Goal: Task Accomplishment & Management: Complete application form

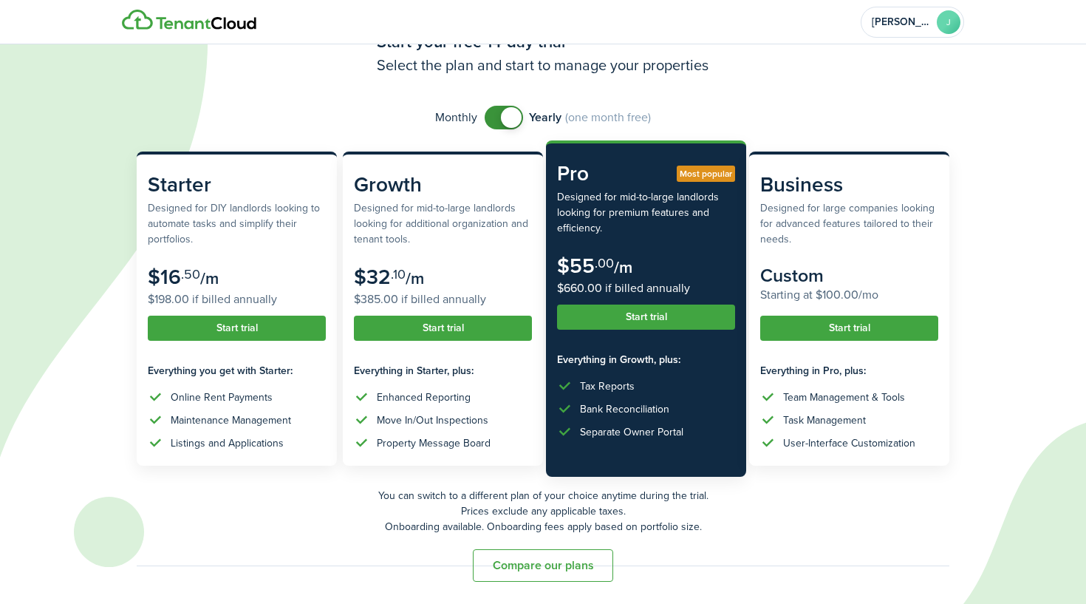
click at [573, 569] on button "Compare our plans" at bounding box center [543, 565] width 140 height 33
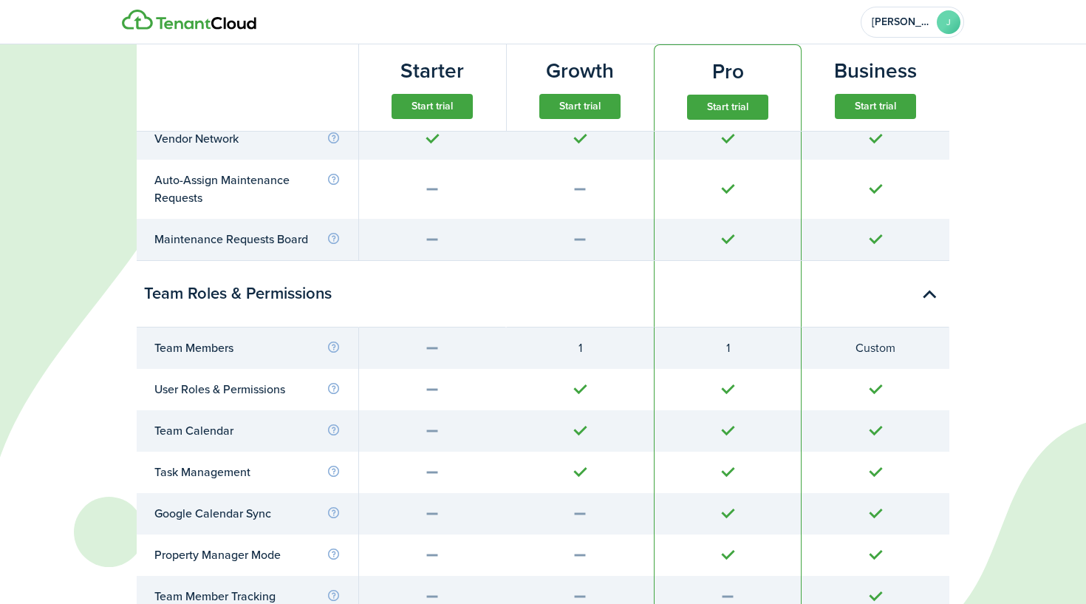
click at [717, 109] on button "Start trial" at bounding box center [727, 107] width 81 height 25
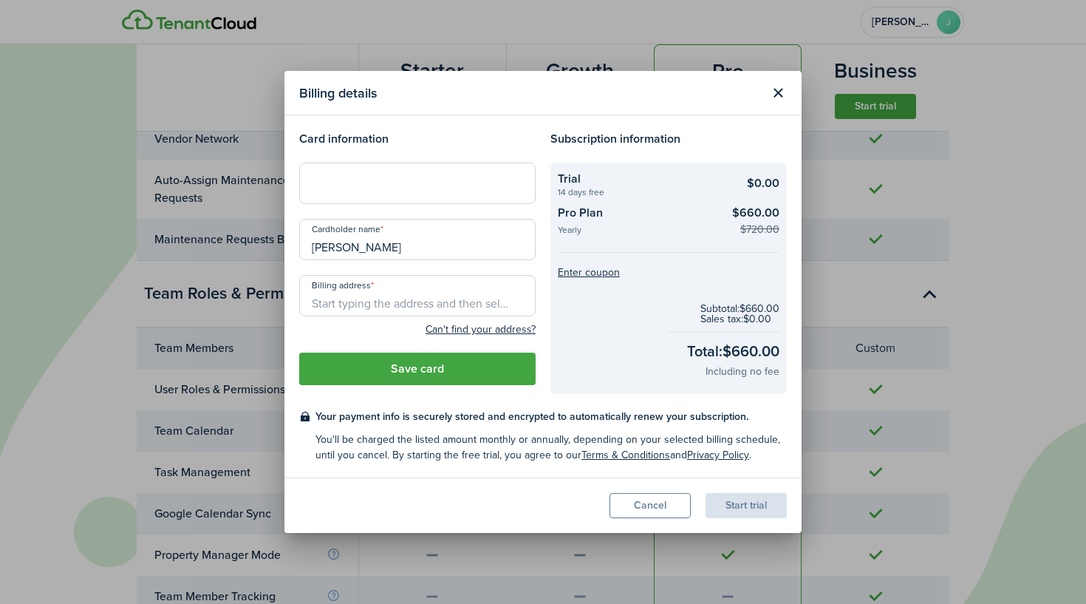
click at [397, 191] on iframe at bounding box center [417, 184] width 217 height 14
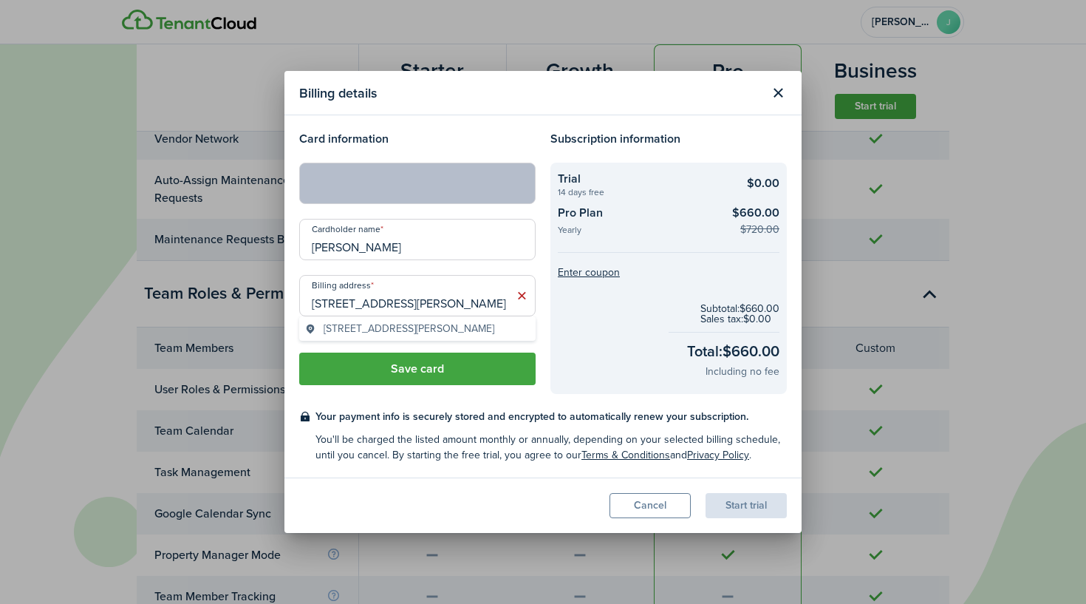
click at [401, 328] on span "[STREET_ADDRESS][PERSON_NAME]" at bounding box center [409, 329] width 171 height 16
type input "[STREET_ADDRESS][PERSON_NAME]"
click at [423, 366] on button "Save card" at bounding box center [417, 368] width 236 height 33
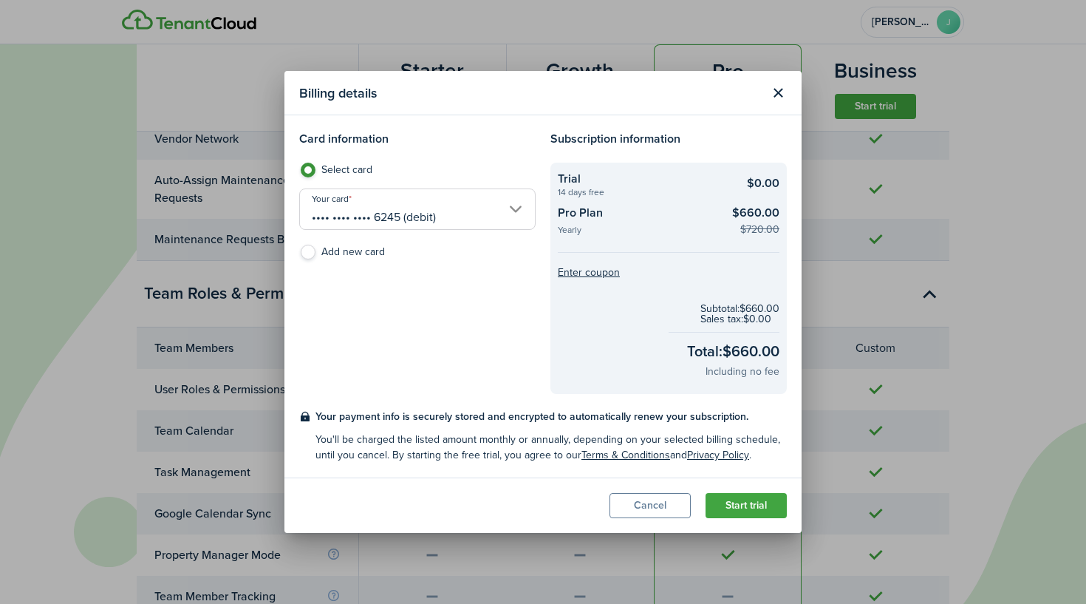
click at [731, 505] on button "Start trial" at bounding box center [746, 505] width 81 height 25
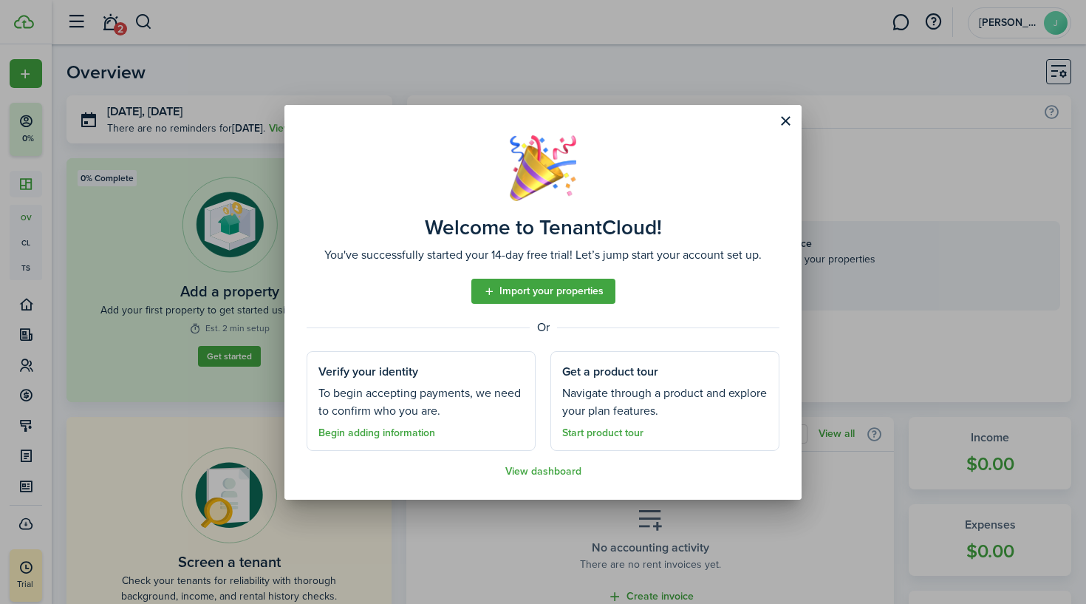
click at [528, 287] on link "Import your properties" at bounding box center [543, 291] width 144 height 25
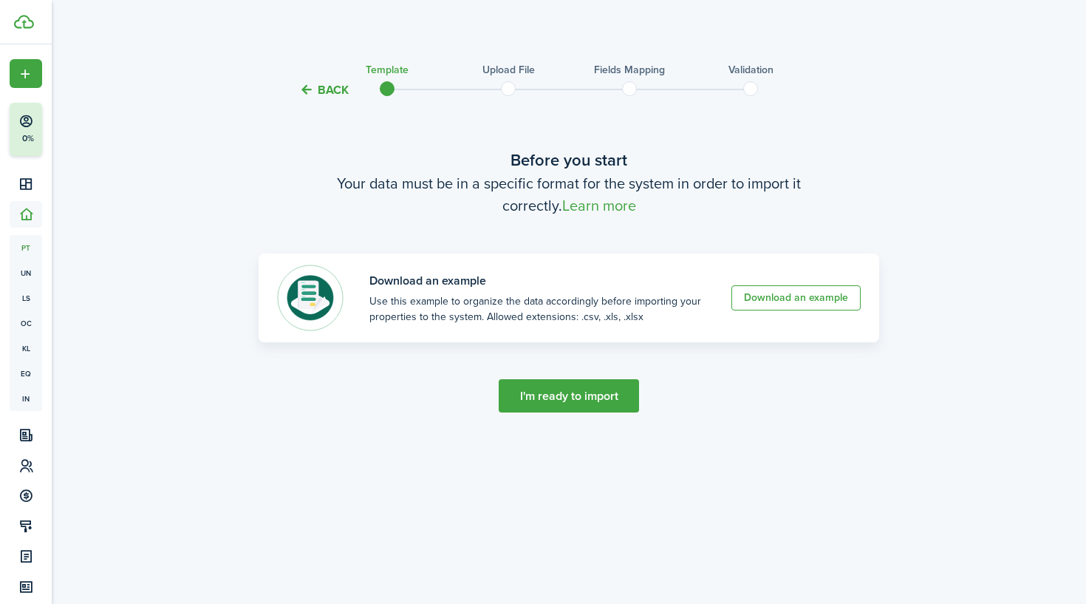
click at [315, 86] on button "Back" at bounding box center [324, 90] width 50 height 16
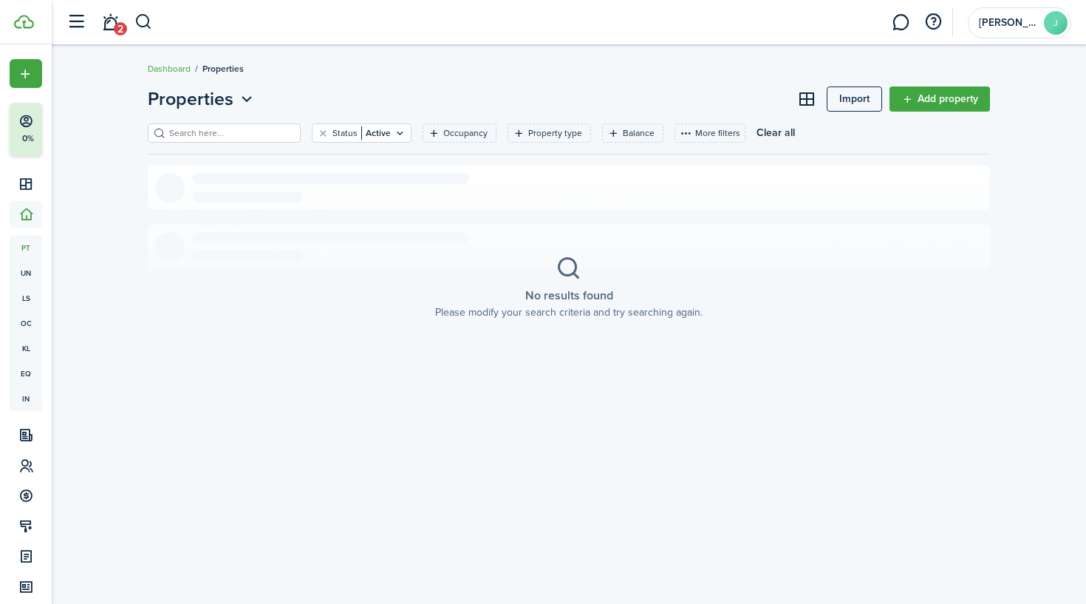
click at [907, 103] on link "Add property" at bounding box center [940, 98] width 100 height 25
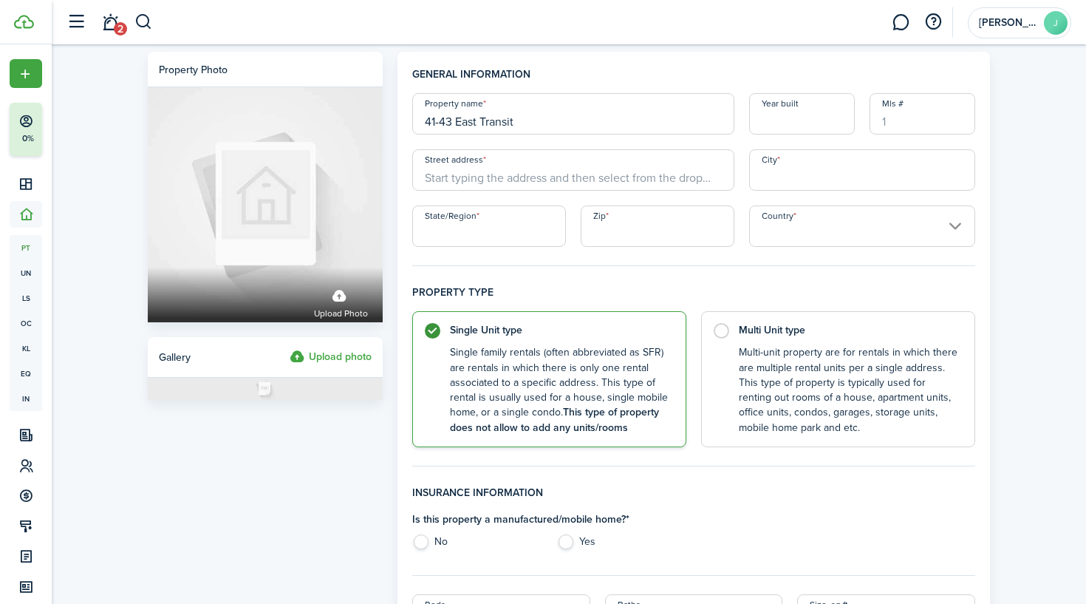
type input "41-43 East Transit"
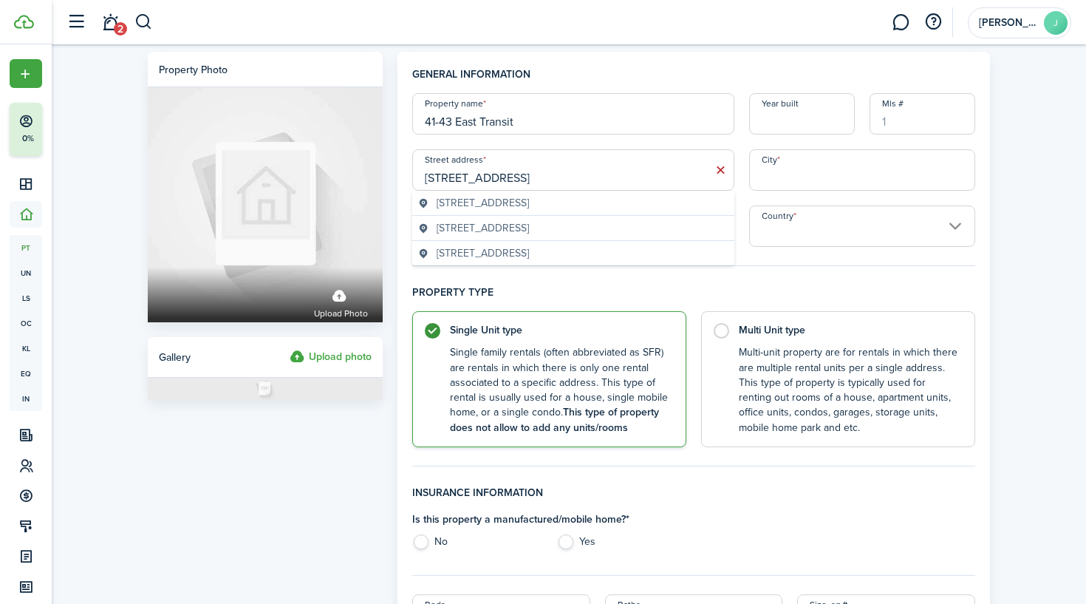
click at [529, 202] on span "[STREET_ADDRESS]" at bounding box center [483, 203] width 92 height 16
type input "[STREET_ADDRESS]"
type input "[GEOGRAPHIC_DATA]"
type input "RI"
type input "02906"
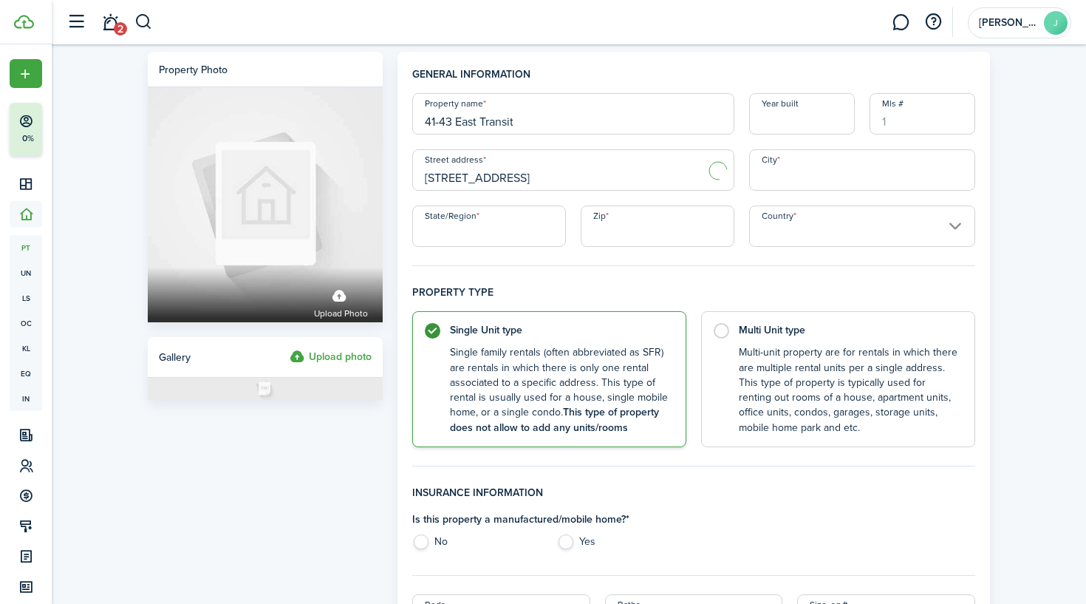
type input "[GEOGRAPHIC_DATA]"
click at [737, 373] on label "Multi Unit type Multi-unit property are for rentals in which there are multiple…" at bounding box center [838, 375] width 274 height 136
radio input "false"
radio input "true"
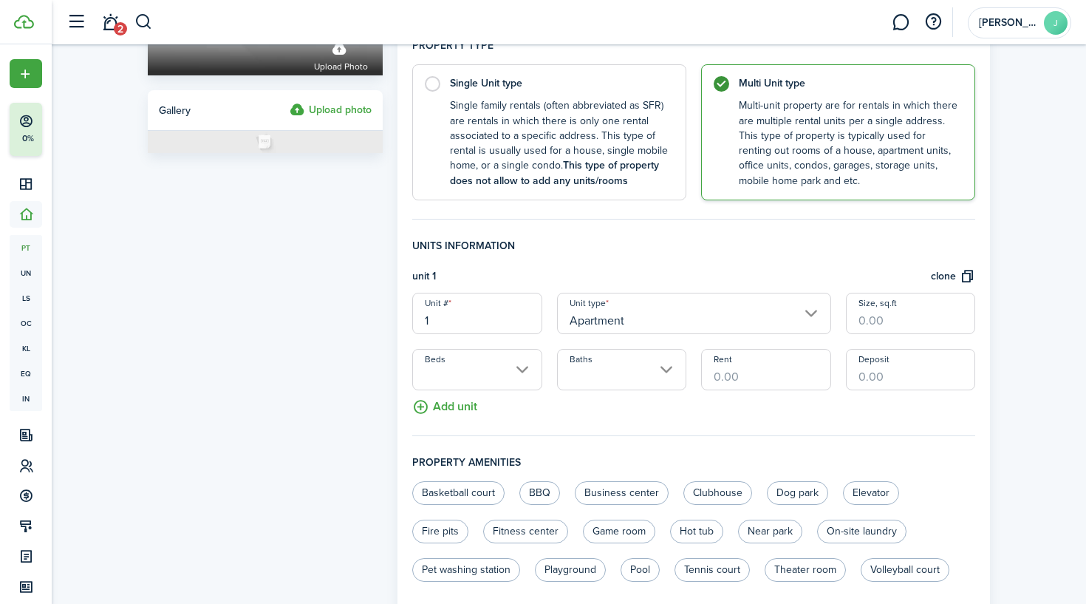
scroll to position [248, 0]
drag, startPoint x: 494, startPoint y: 323, endPoint x: 369, endPoint y: 319, distance: 124.2
type input "G"
click at [476, 371] on input "Beds" at bounding box center [476, 368] width 129 height 41
type input "1G"
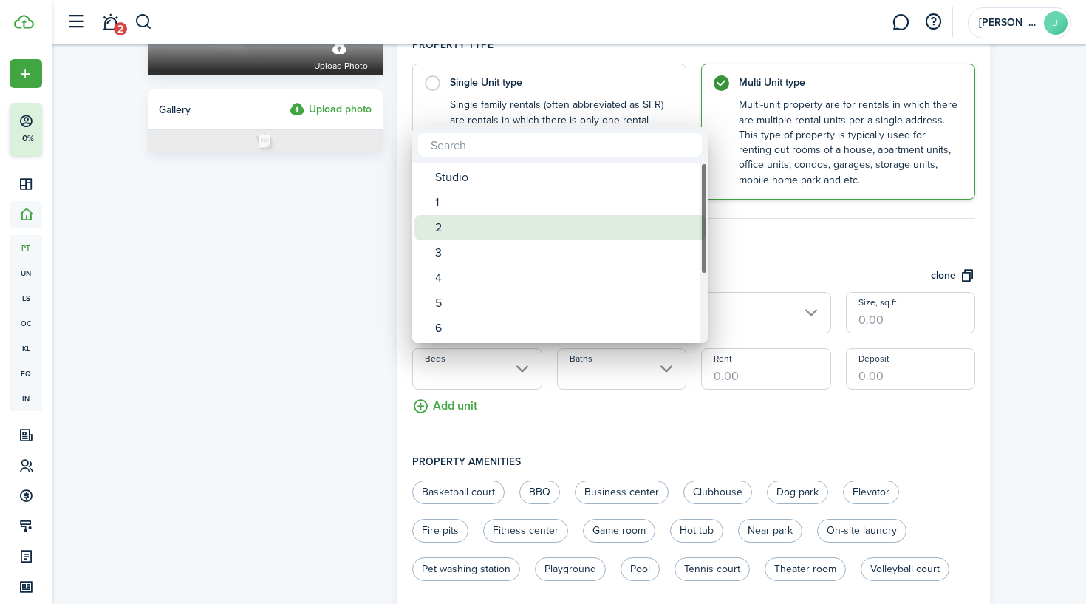
click at [451, 232] on div "2" at bounding box center [566, 227] width 262 height 25
type input "2"
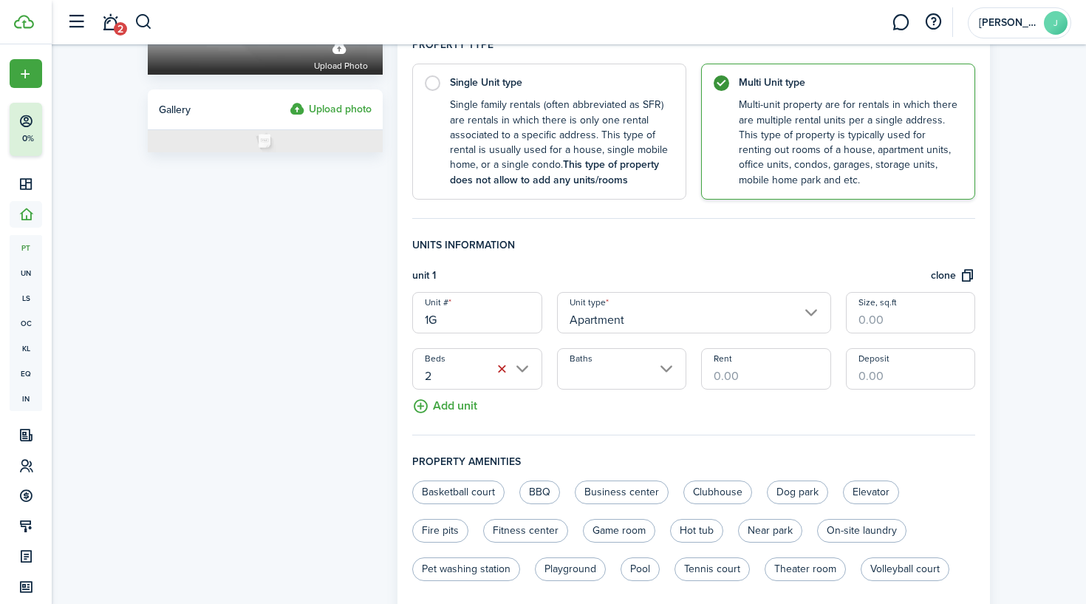
click at [612, 366] on input "Baths" at bounding box center [621, 368] width 129 height 41
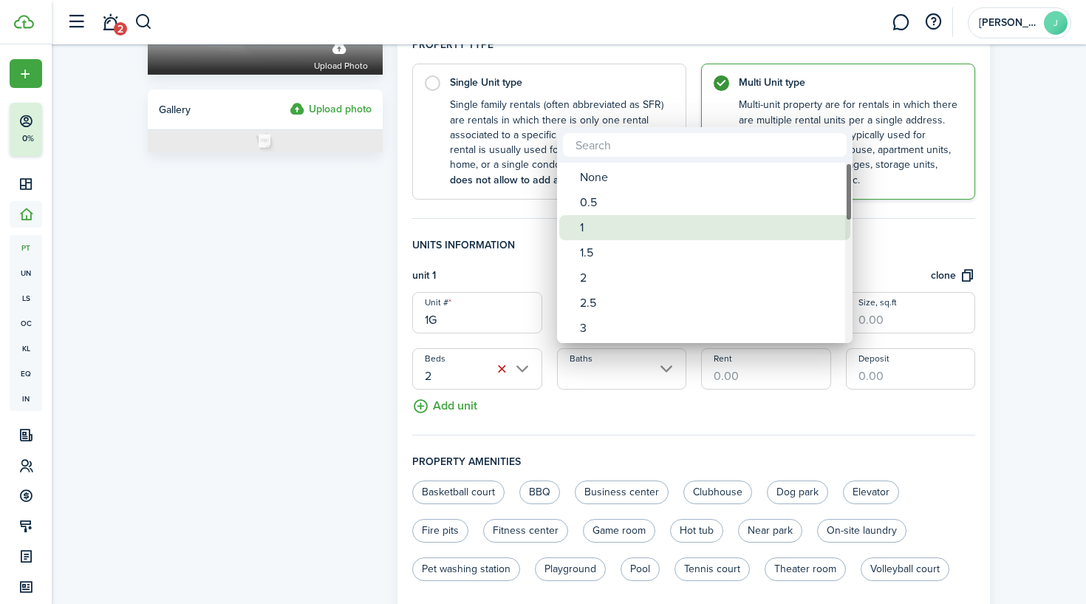
click at [584, 223] on div "1" at bounding box center [711, 227] width 262 height 25
type input "1"
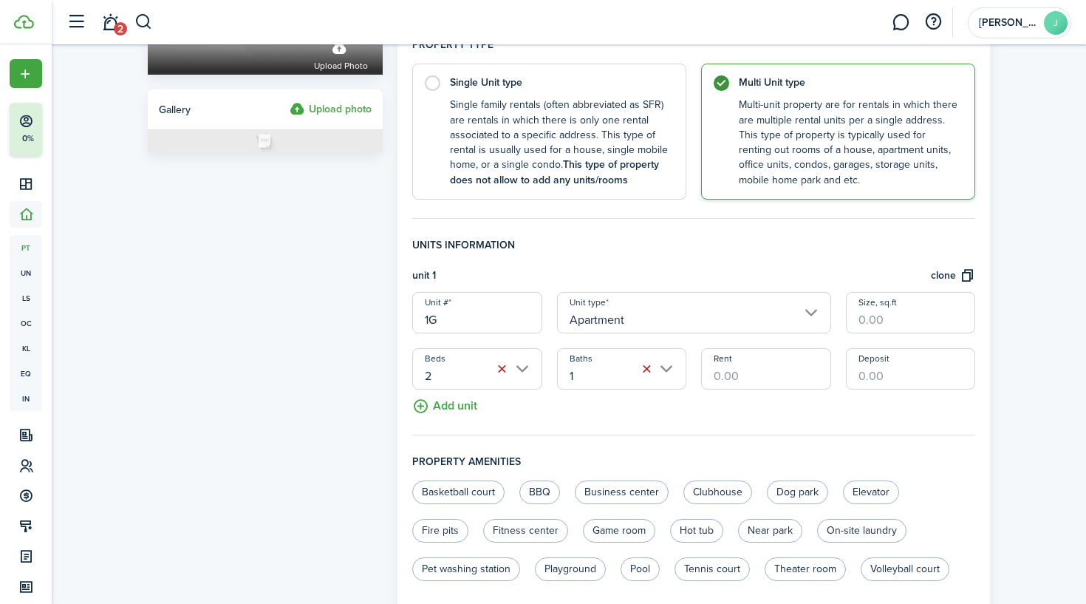
click at [757, 380] on input "Rent" at bounding box center [765, 368] width 129 height 41
click at [978, 460] on panel-main "General information Property name 41-43 East Transit Year built Mls # Street ad…" at bounding box center [693, 330] width 593 height 1052
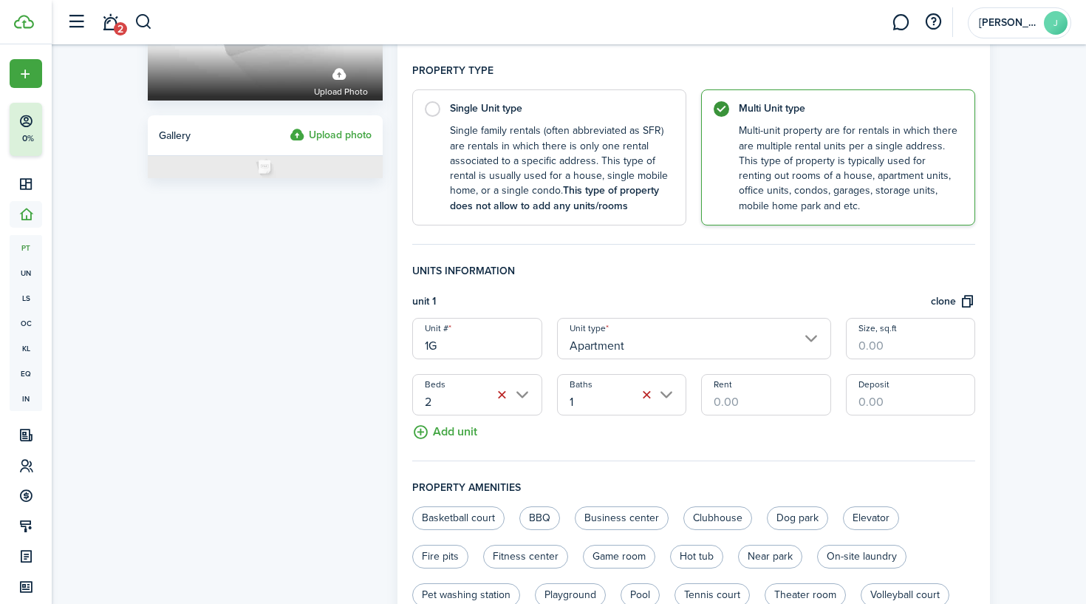
scroll to position [222, 0]
click at [968, 295] on button "clone" at bounding box center [953, 301] width 44 height 17
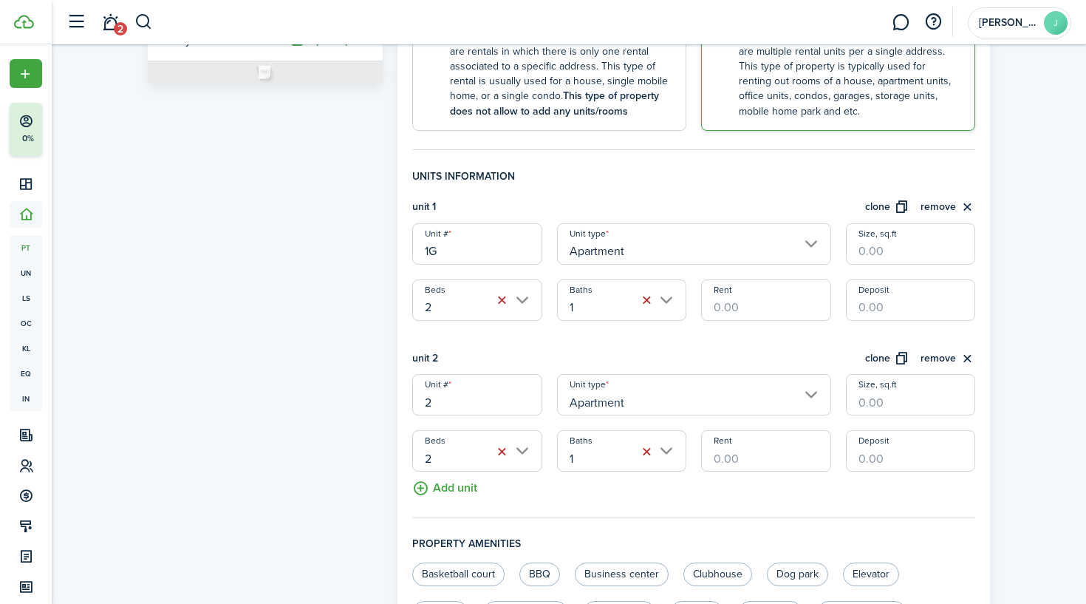
scroll to position [336, 0]
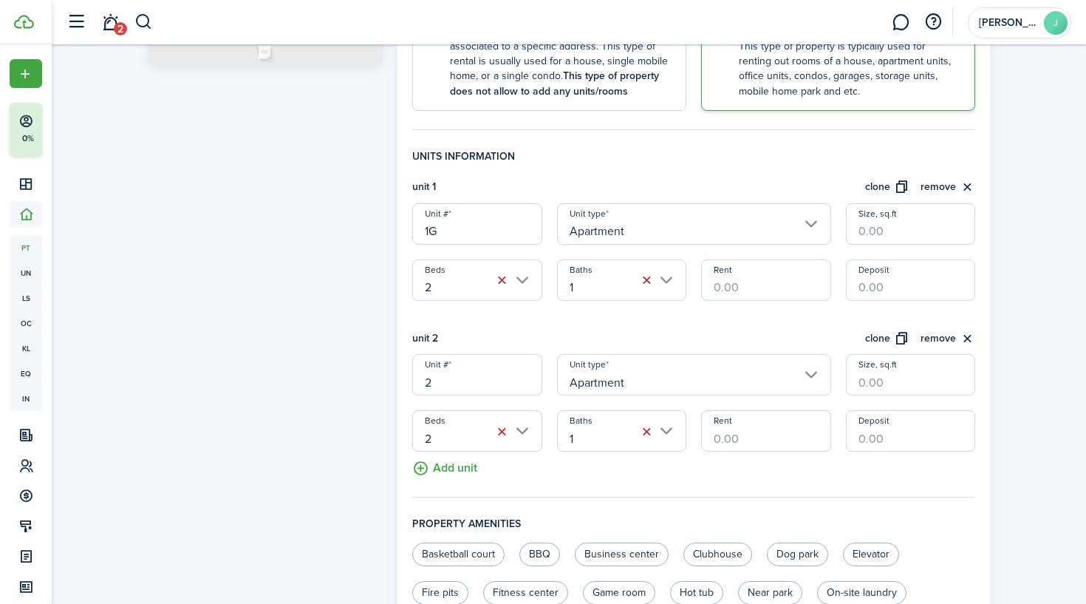
drag, startPoint x: 440, startPoint y: 377, endPoint x: 404, endPoint y: 377, distance: 36.2
type input "1R"
click at [941, 335] on button "remove" at bounding box center [948, 338] width 55 height 17
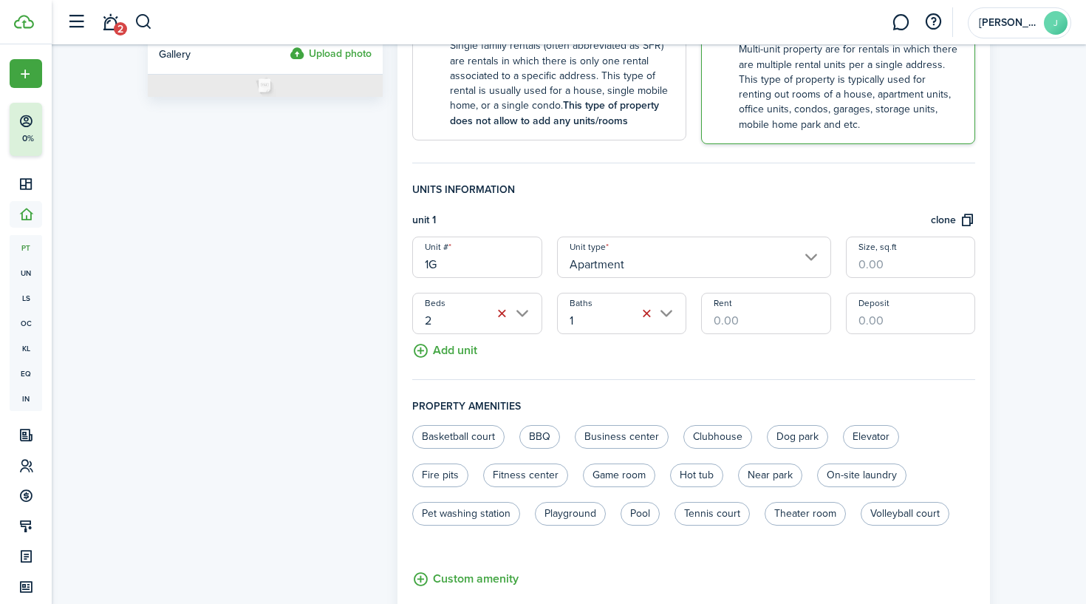
scroll to position [304, 0]
click at [963, 211] on button "clone" at bounding box center [953, 219] width 44 height 17
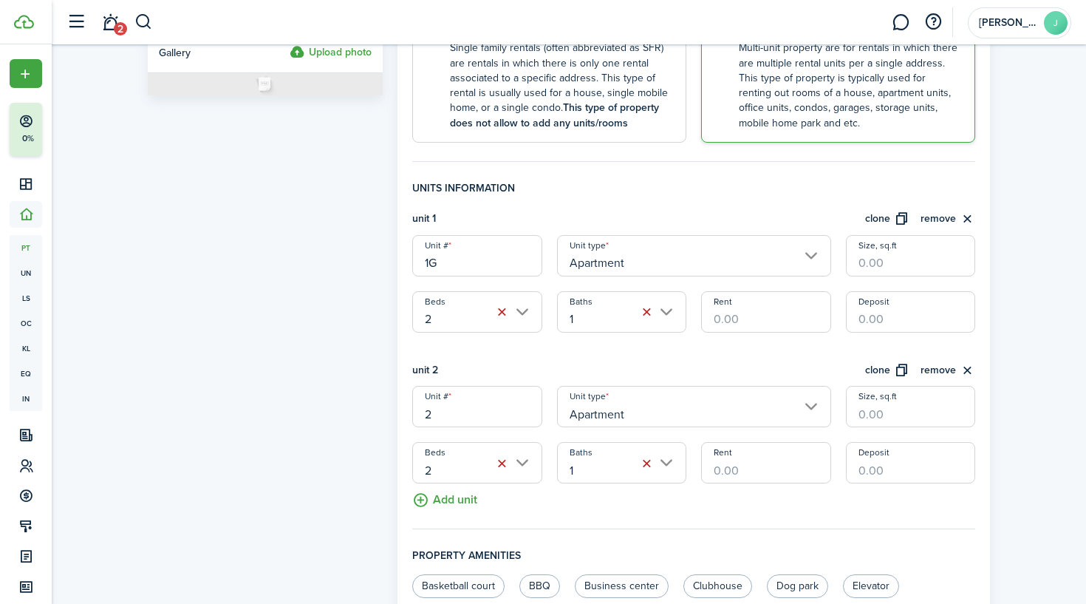
drag, startPoint x: 507, startPoint y: 415, endPoint x: 423, endPoint y: 420, distance: 84.4
type input "1F"
click at [898, 366] on button "clone" at bounding box center [887, 370] width 44 height 17
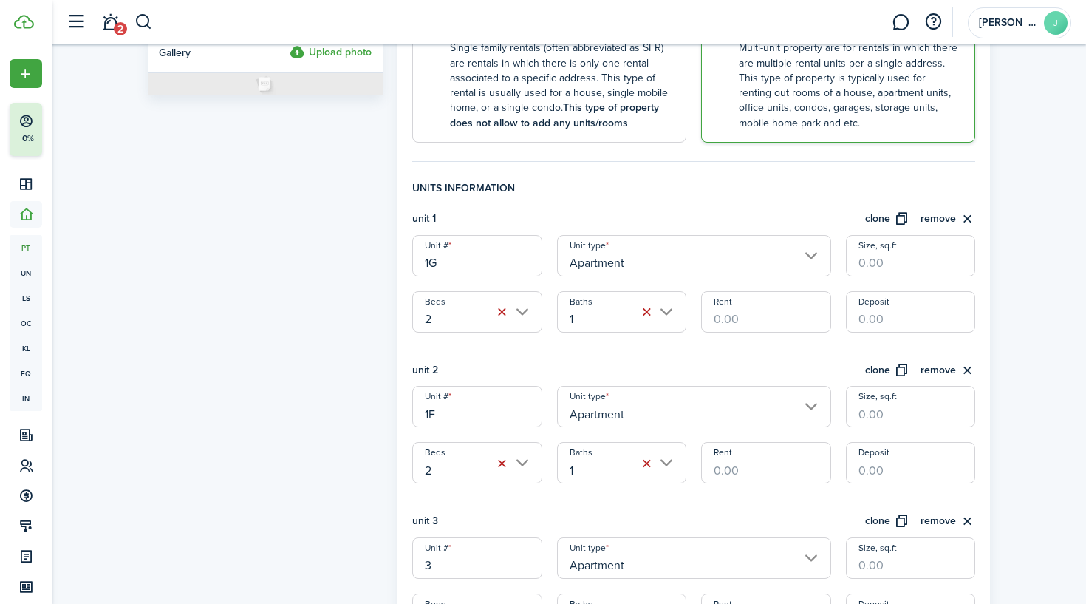
drag, startPoint x: 476, startPoint y: 566, endPoint x: 330, endPoint y: 560, distance: 145.7
type input "1R"
click at [884, 525] on button "clone" at bounding box center [887, 521] width 44 height 17
click at [884, 517] on button "clone" at bounding box center [887, 521] width 44 height 17
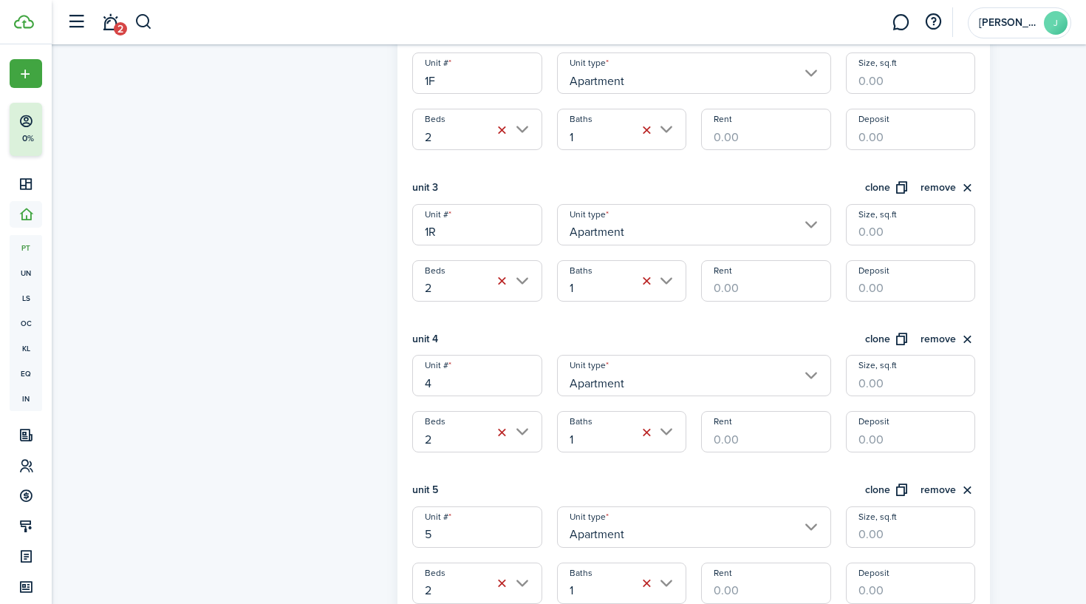
scroll to position [638, 0]
drag, startPoint x: 457, startPoint y: 383, endPoint x: 375, endPoint y: 383, distance: 82.0
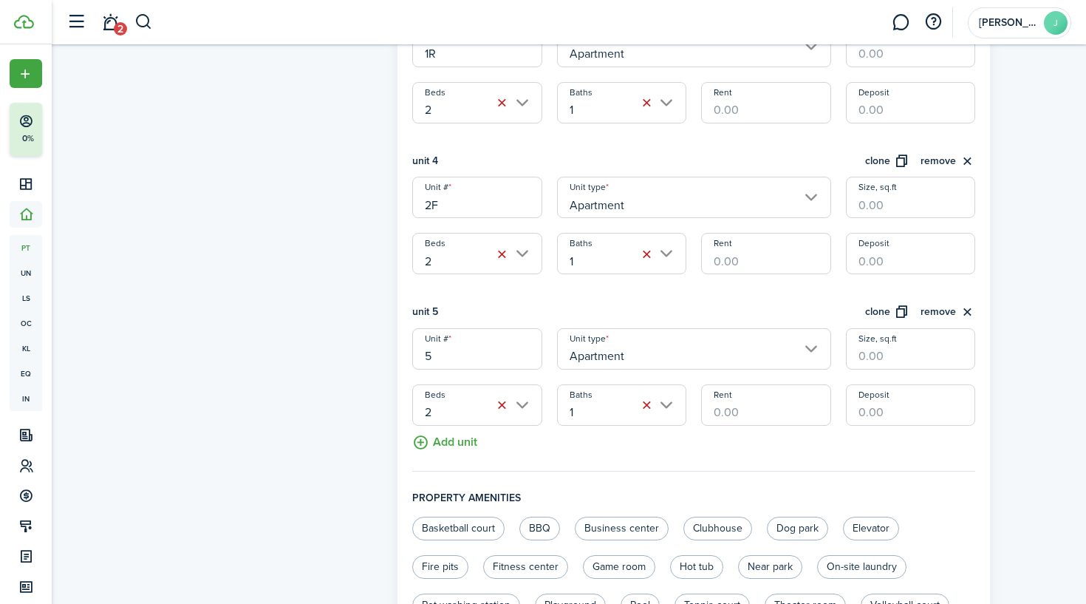
scroll to position [816, 0]
type input "2F"
drag, startPoint x: 450, startPoint y: 356, endPoint x: 370, endPoint y: 356, distance: 79.8
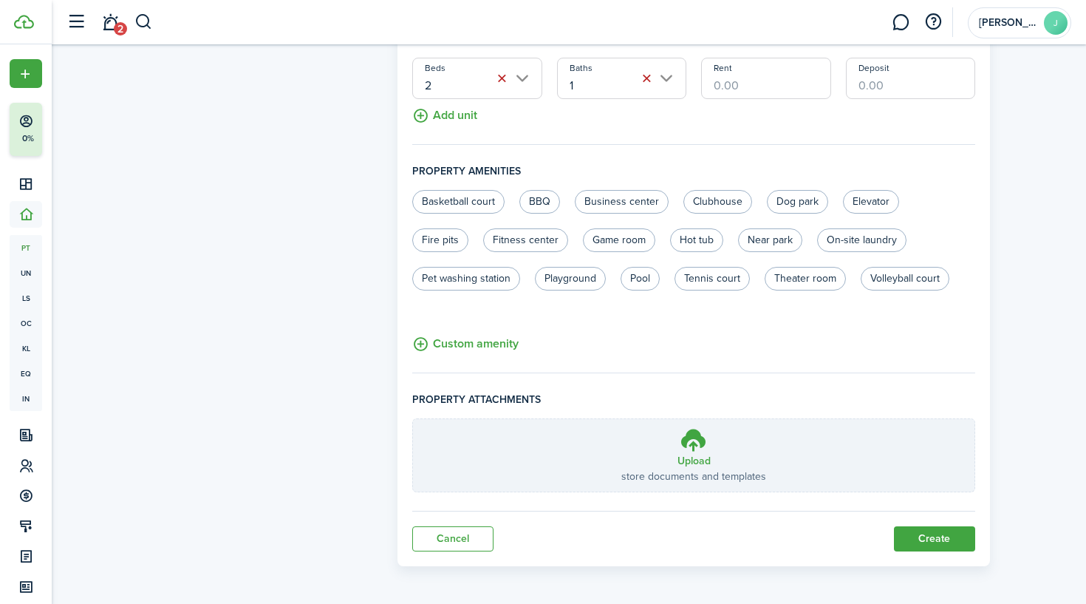
scroll to position [1141, 0]
type input "2R"
click at [914, 527] on button "Create" at bounding box center [934, 539] width 81 height 25
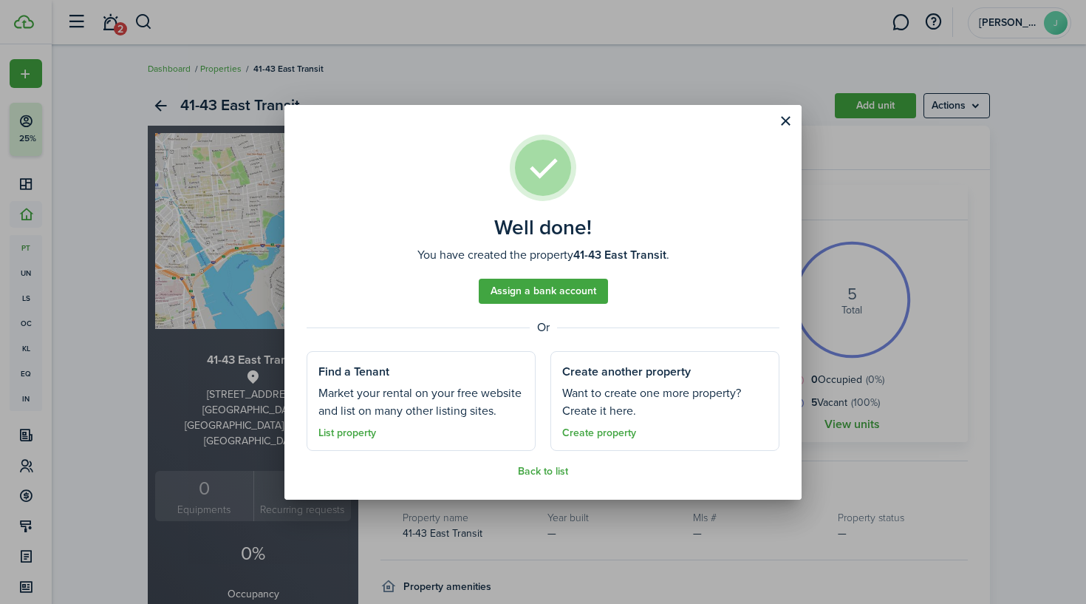
click at [577, 298] on link "Assign a bank account" at bounding box center [543, 291] width 129 height 25
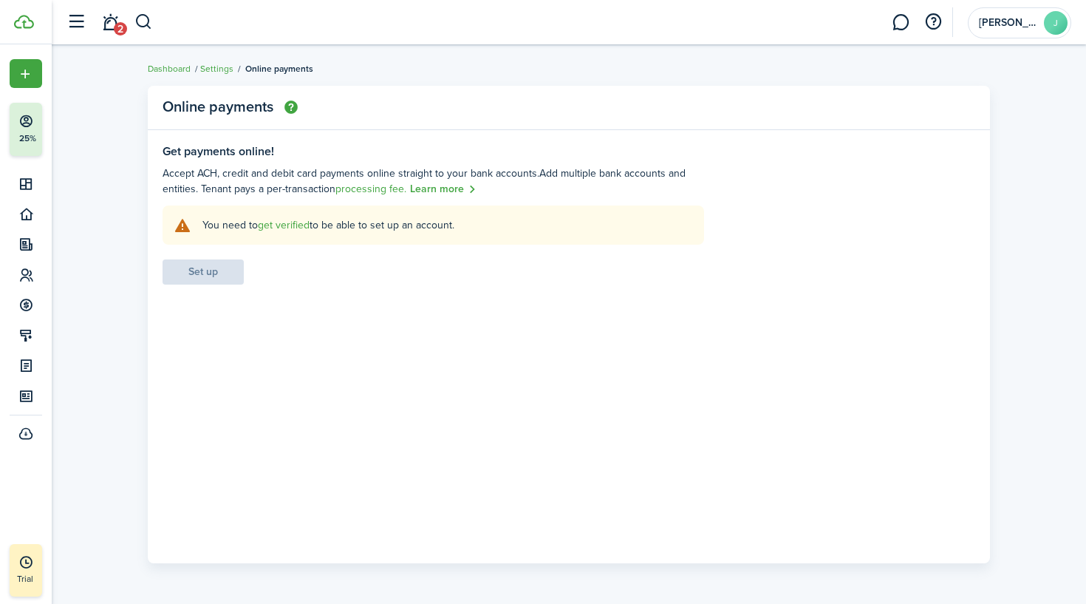
click at [199, 267] on settings-fieldset-body "You need to get verified to be able to set up an account. Set up" at bounding box center [434, 244] width 542 height 79
click at [279, 224] on link "get verified" at bounding box center [284, 225] width 52 height 16
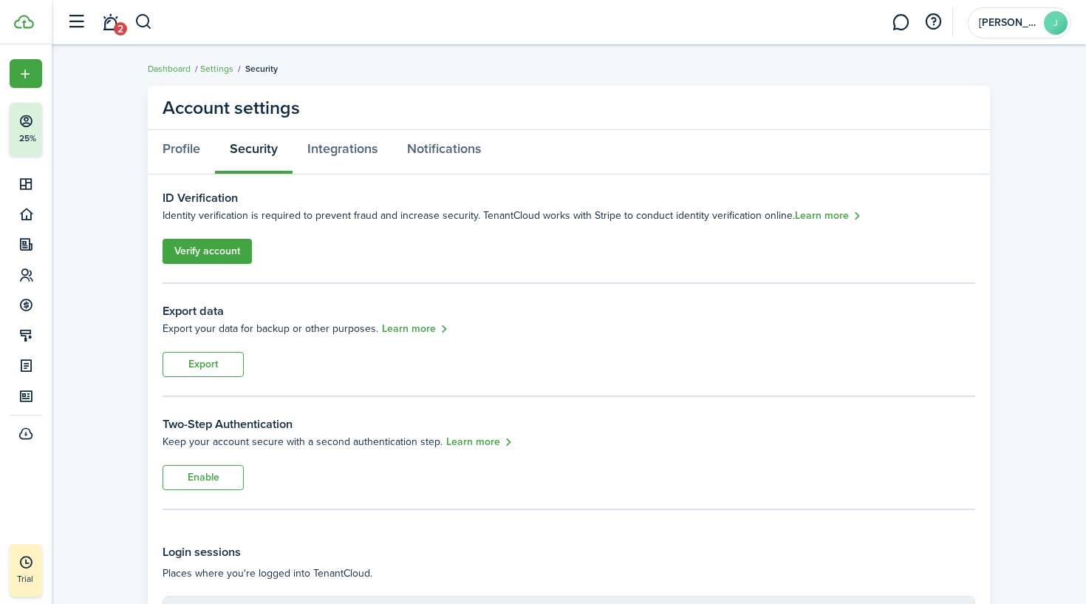
click at [208, 252] on link "Verify account" at bounding box center [207, 251] width 89 height 25
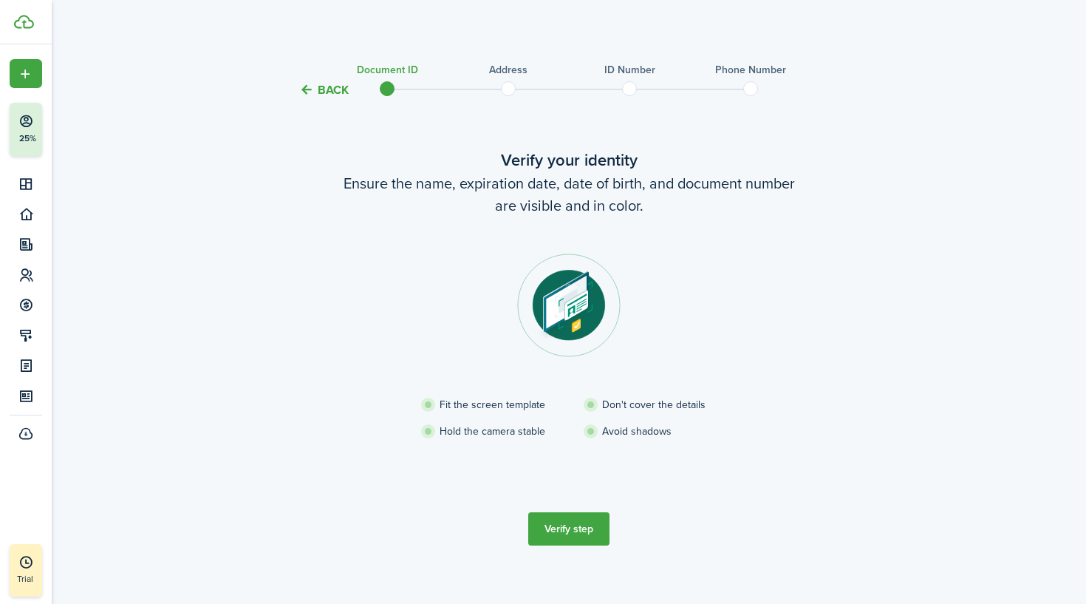
click at [568, 530] on button "Verify step" at bounding box center [568, 528] width 81 height 33
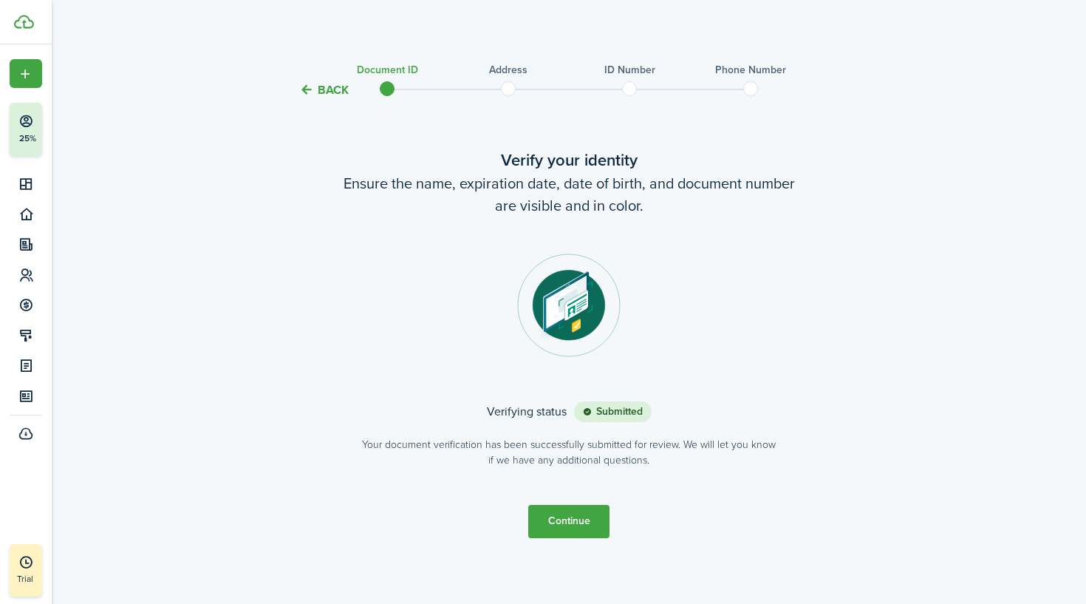
click at [565, 529] on button "Continue" at bounding box center [568, 521] width 81 height 33
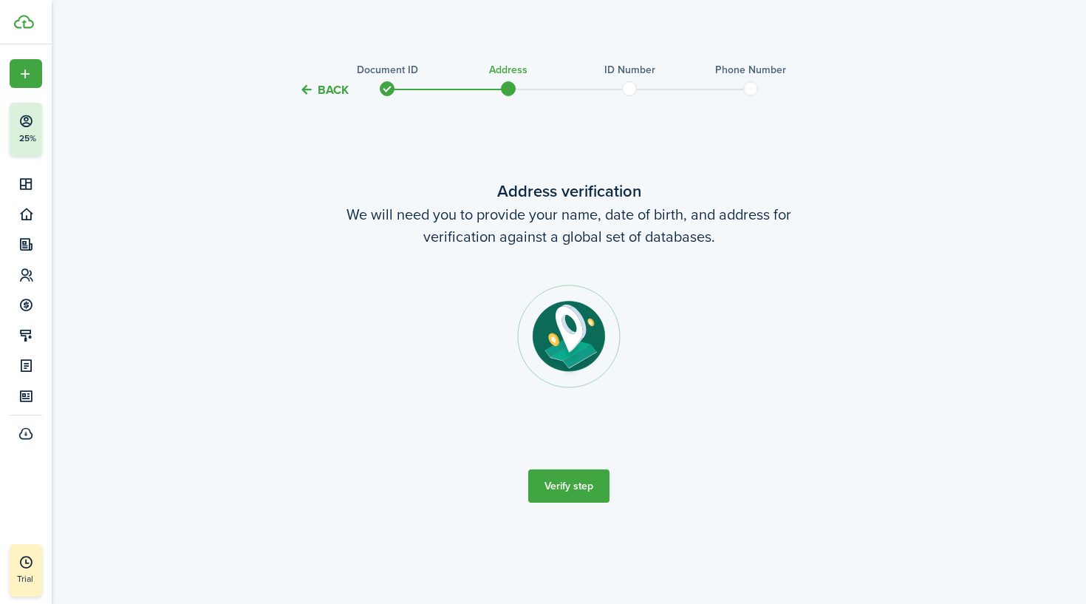
click at [565, 491] on button "Verify step" at bounding box center [568, 485] width 81 height 33
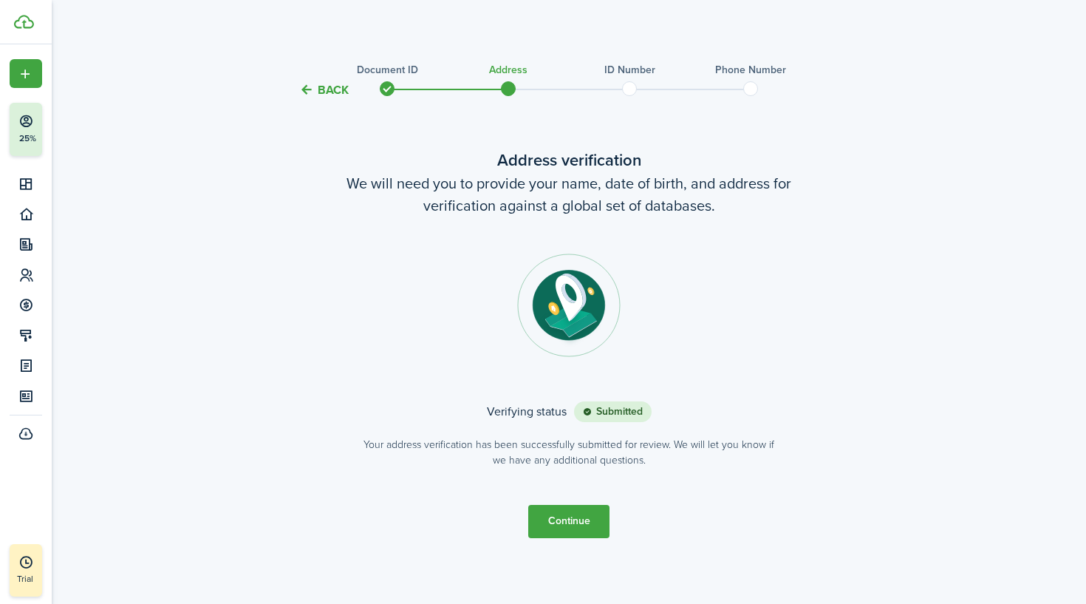
click at [559, 520] on button "Continue" at bounding box center [568, 521] width 81 height 33
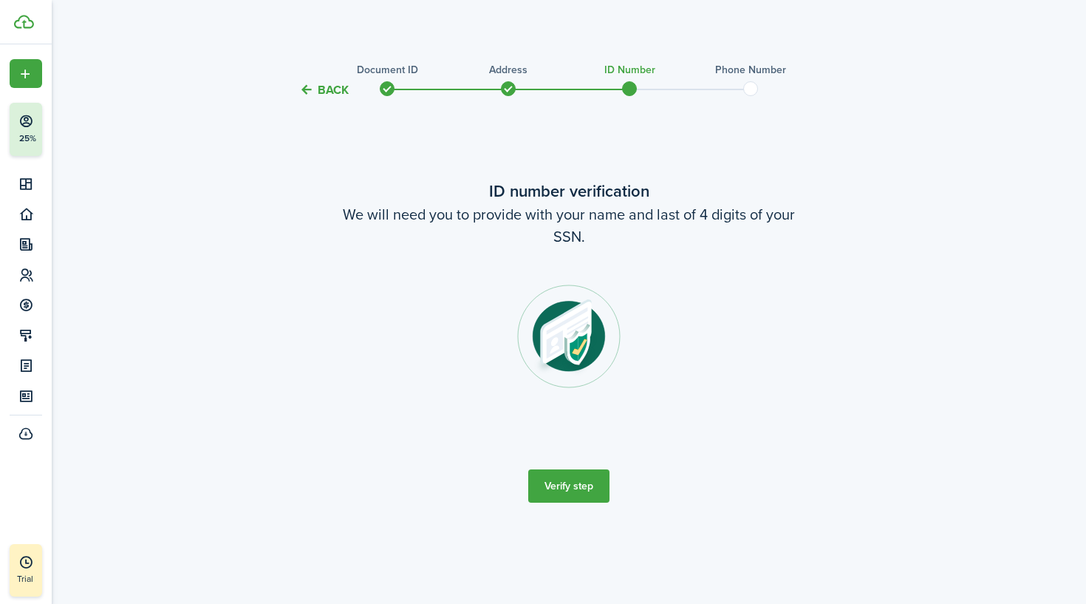
click at [569, 481] on button "Verify step" at bounding box center [568, 485] width 81 height 33
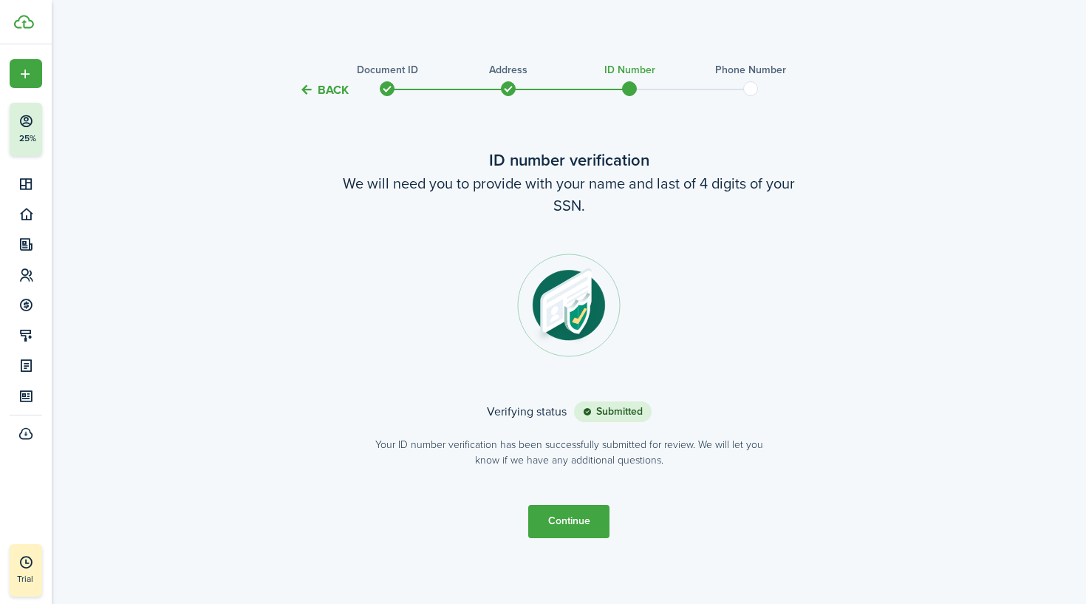
click at [561, 513] on button "Continue" at bounding box center [568, 521] width 81 height 33
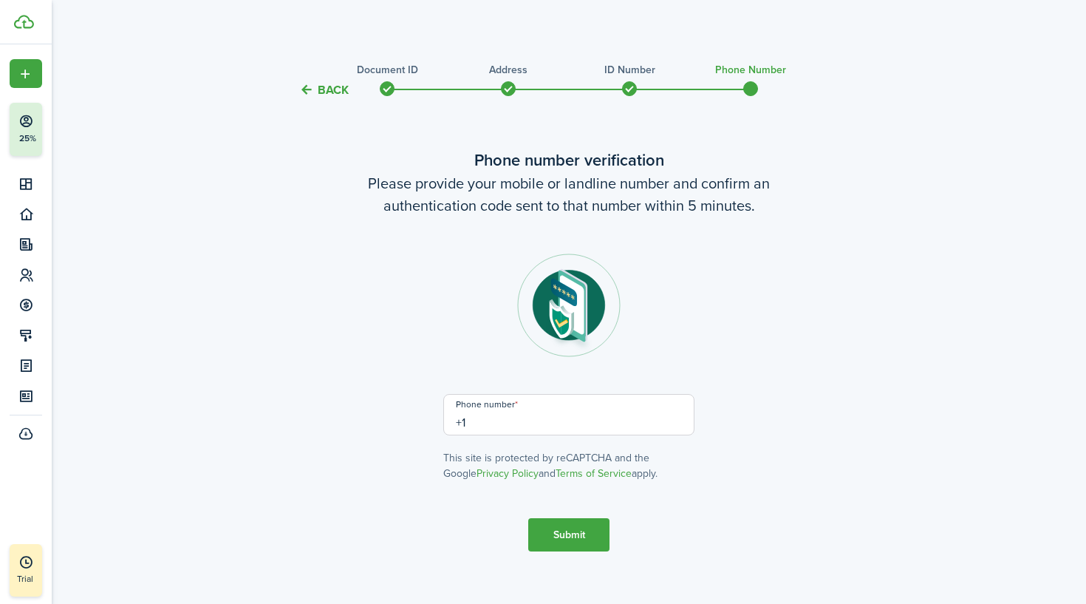
click at [528, 420] on input "+1" at bounding box center [568, 414] width 251 height 41
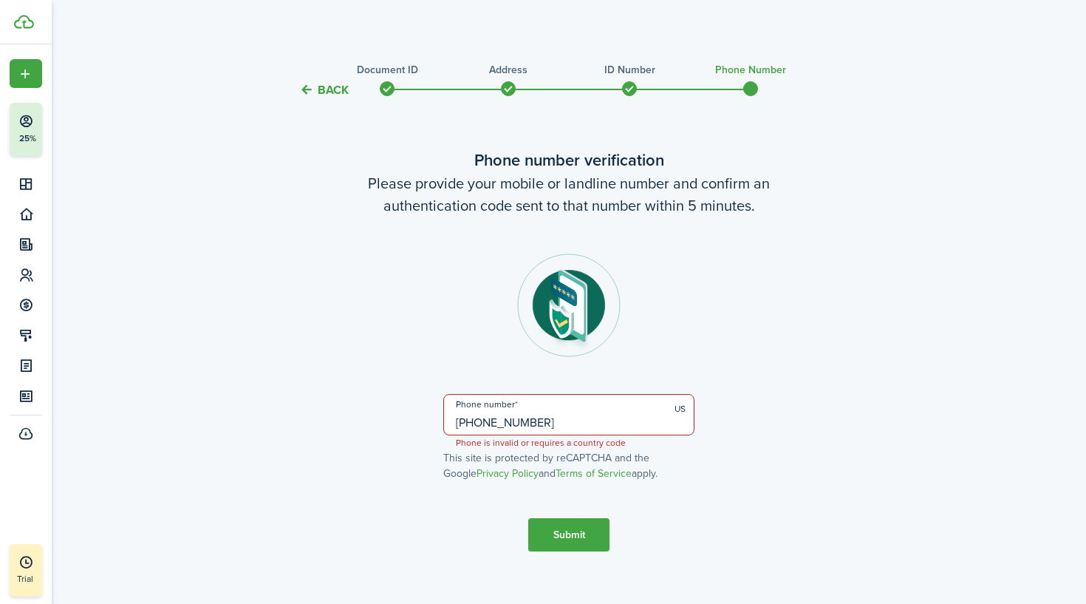
type input "[PHONE_NUMBER]"
click at [578, 535] on button "Submit" at bounding box center [568, 534] width 81 height 33
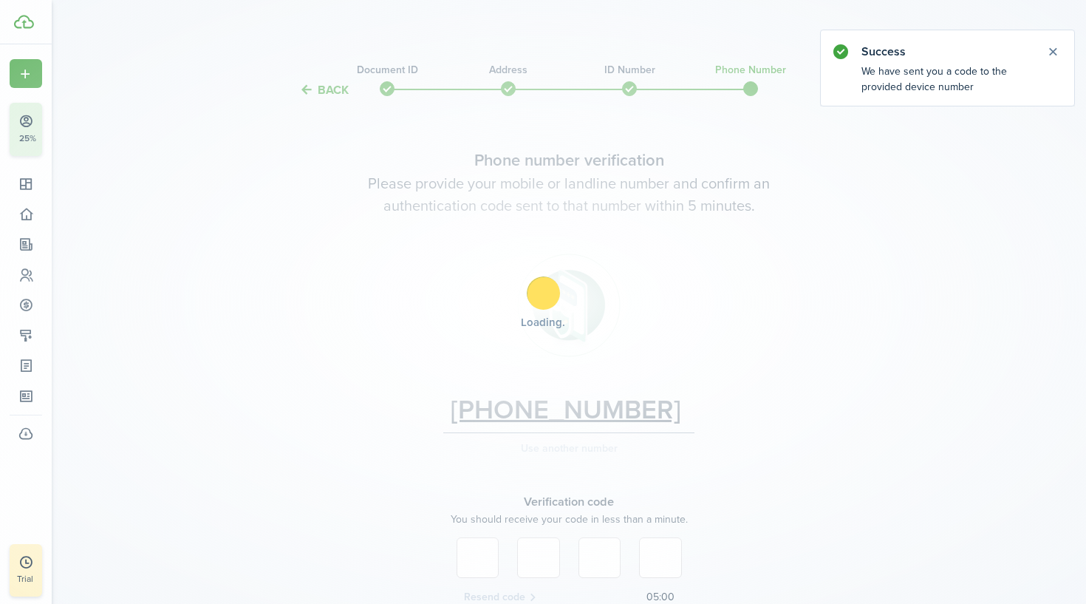
scroll to position [141, 0]
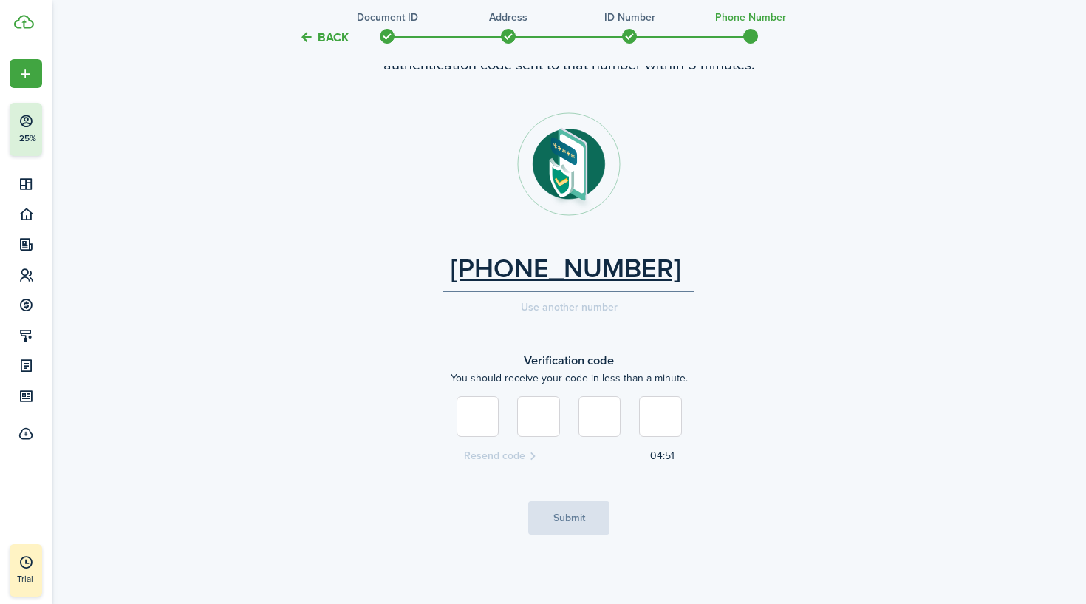
type input "2"
type input "3"
type input "1"
type input "6"
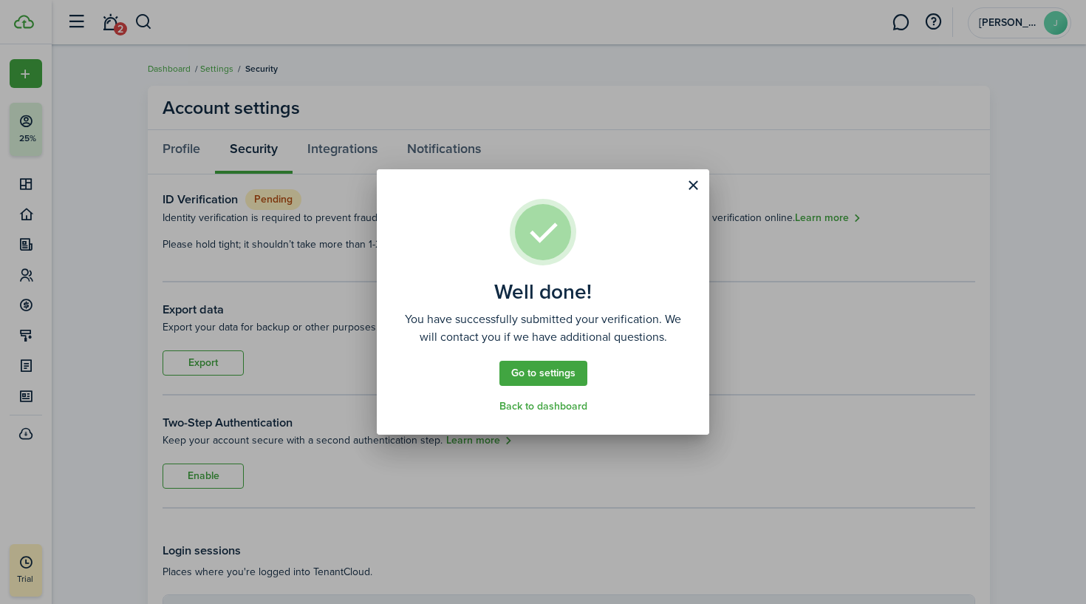
click at [700, 189] on button "Close modal" at bounding box center [692, 185] width 25 height 25
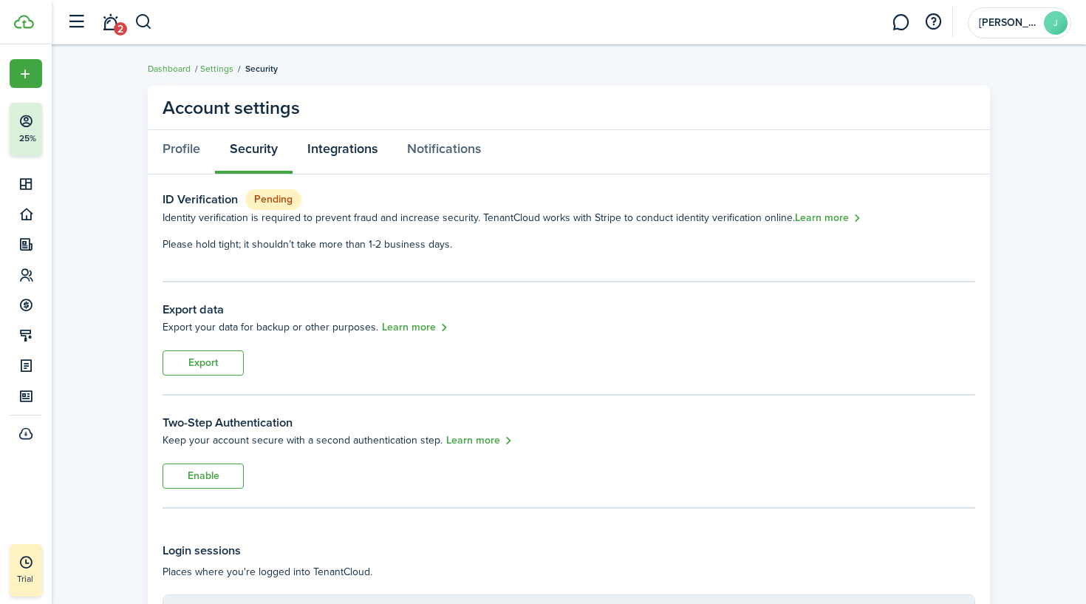
click at [333, 156] on link "Integrations" at bounding box center [343, 152] width 100 height 44
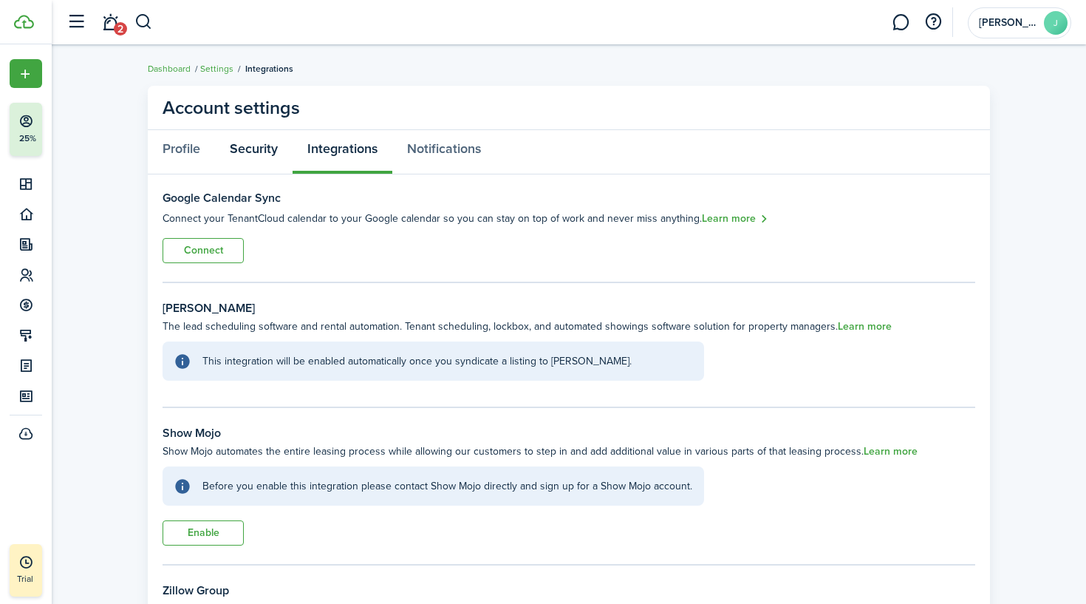
click at [280, 154] on link "Security" at bounding box center [254, 152] width 78 height 44
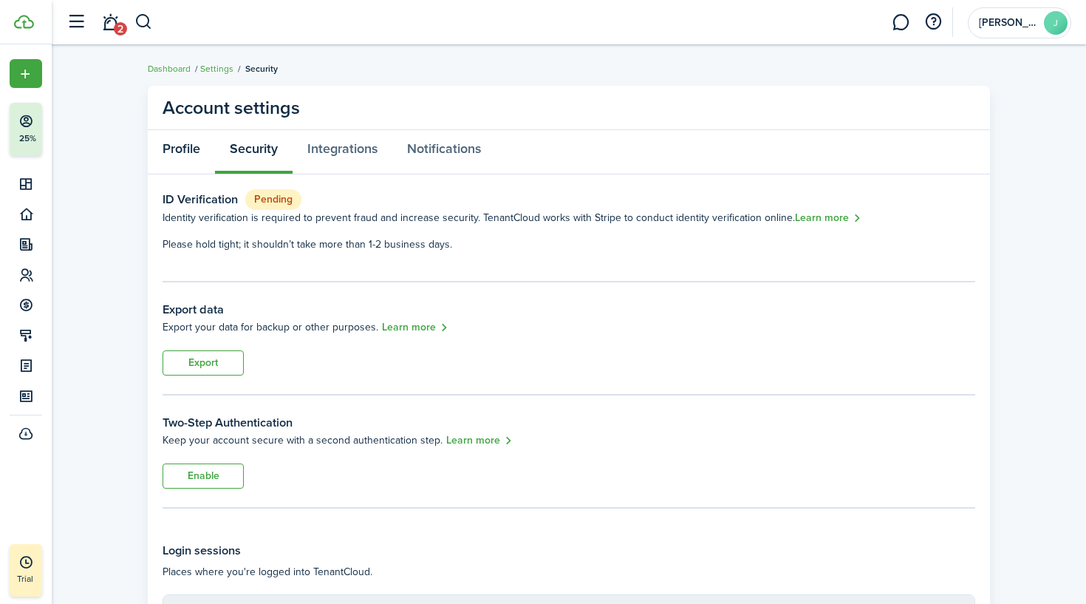
click at [194, 157] on link "Profile" at bounding box center [181, 152] width 67 height 44
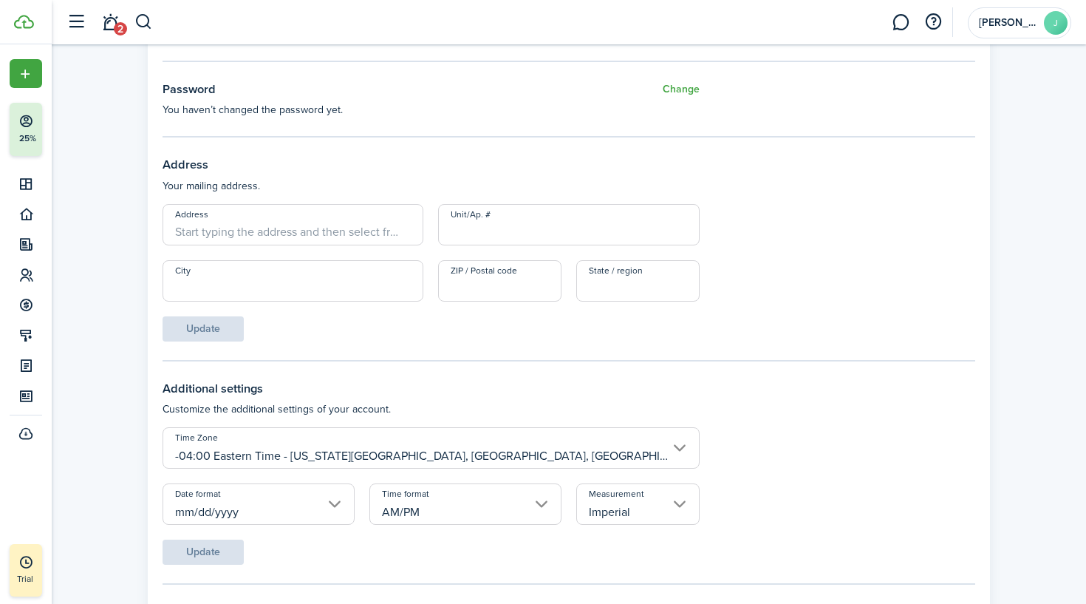
scroll to position [489, 0]
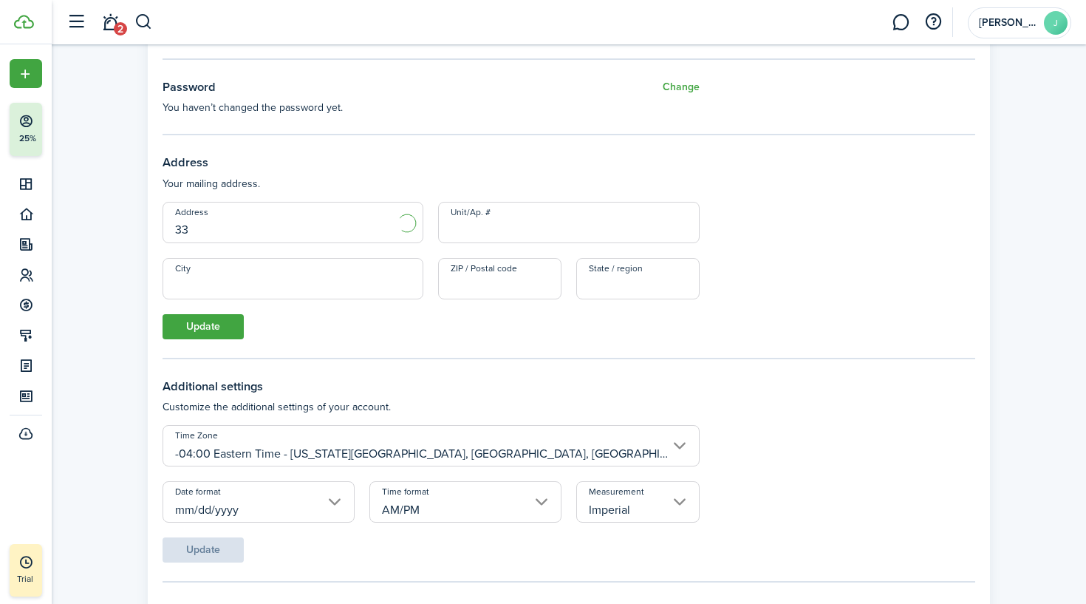
type input "3"
click at [143, 304] on account-settings-layout "Account settings Profile Security Integrations Notifications Profile details Yo…" at bounding box center [569, 142] width 1034 height 1107
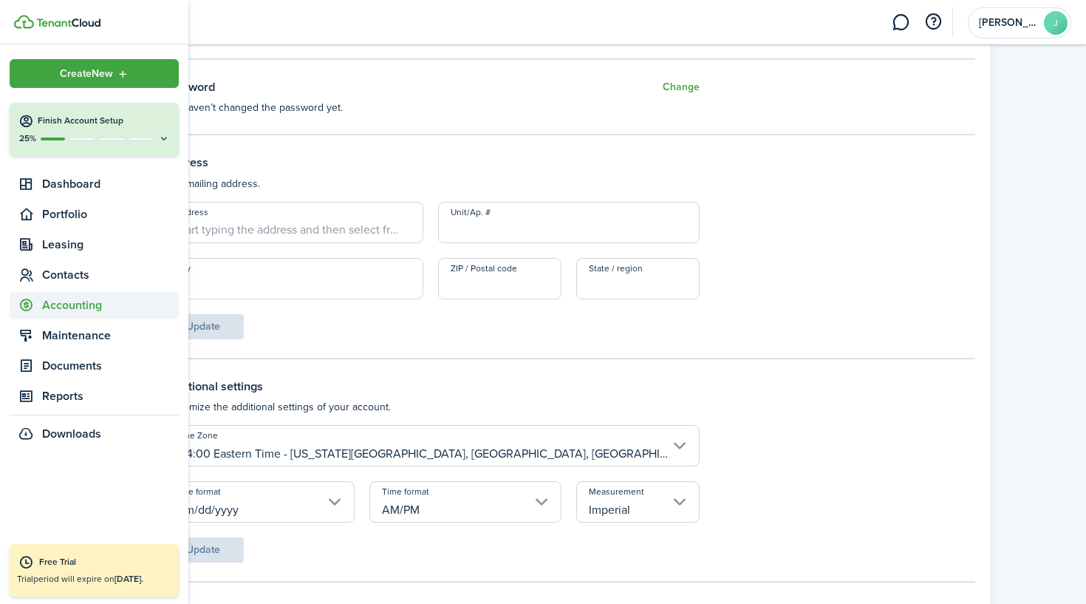
click at [70, 307] on span "Accounting" at bounding box center [110, 305] width 137 height 18
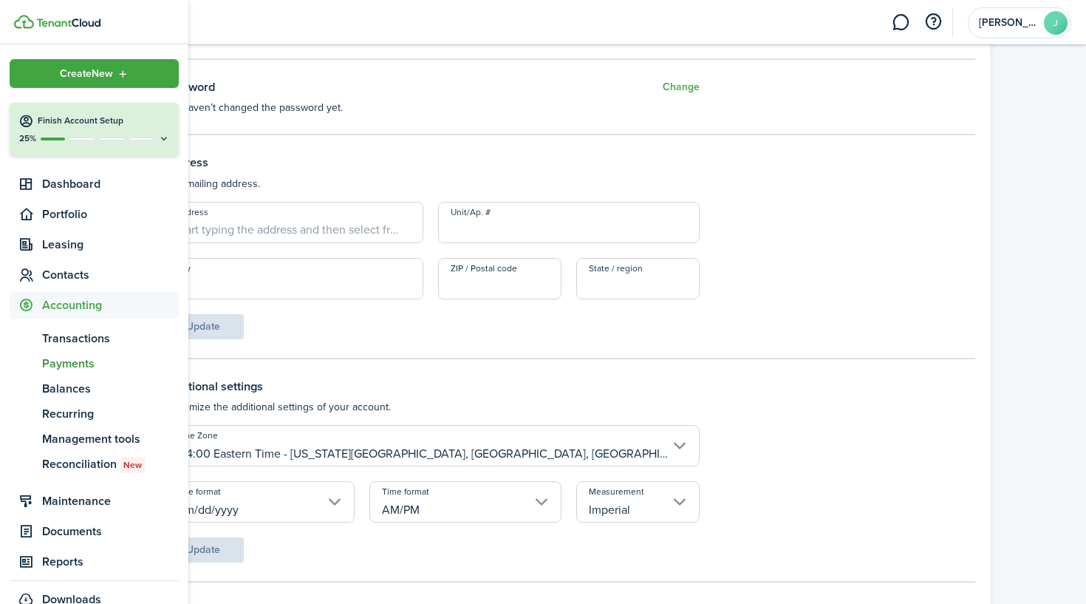
click at [73, 359] on span "Payments" at bounding box center [110, 364] width 137 height 18
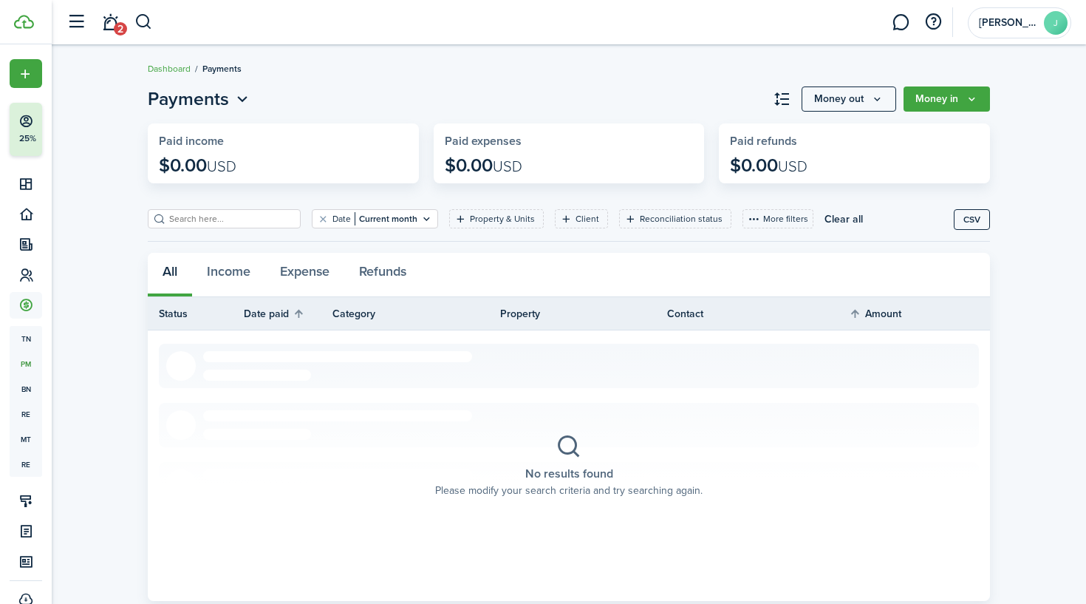
click at [83, 20] on button "button" at bounding box center [76, 22] width 28 height 28
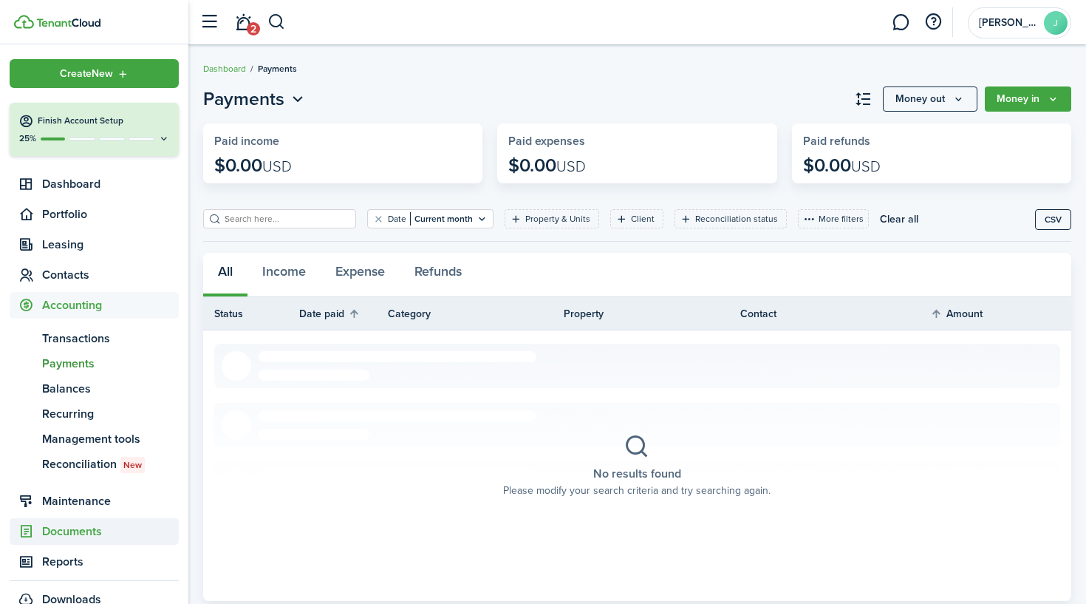
scroll to position [1, 0]
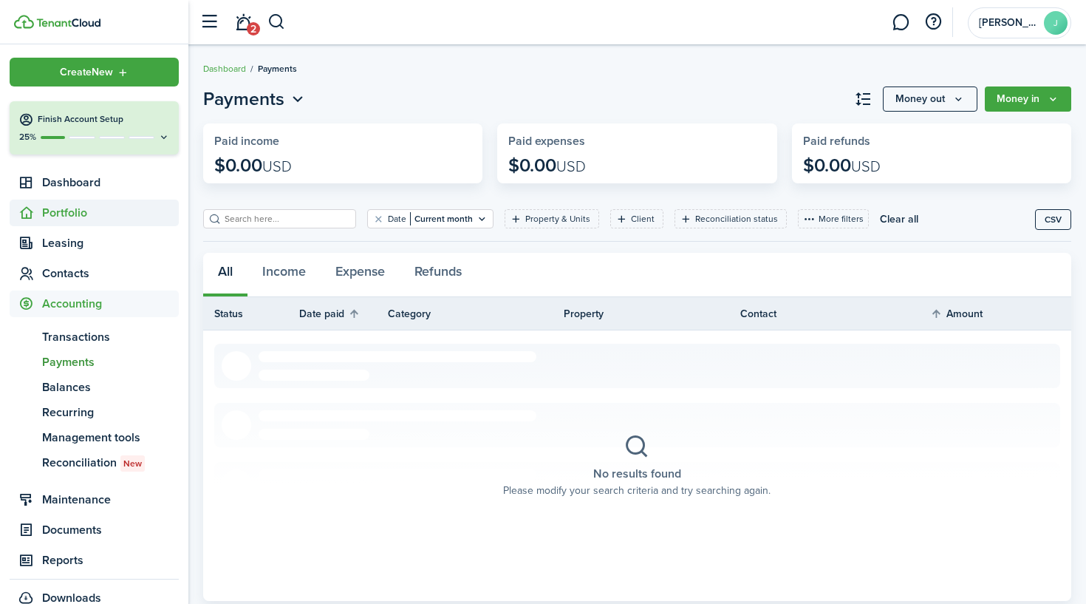
click at [70, 212] on span "Portfolio" at bounding box center [110, 213] width 137 height 18
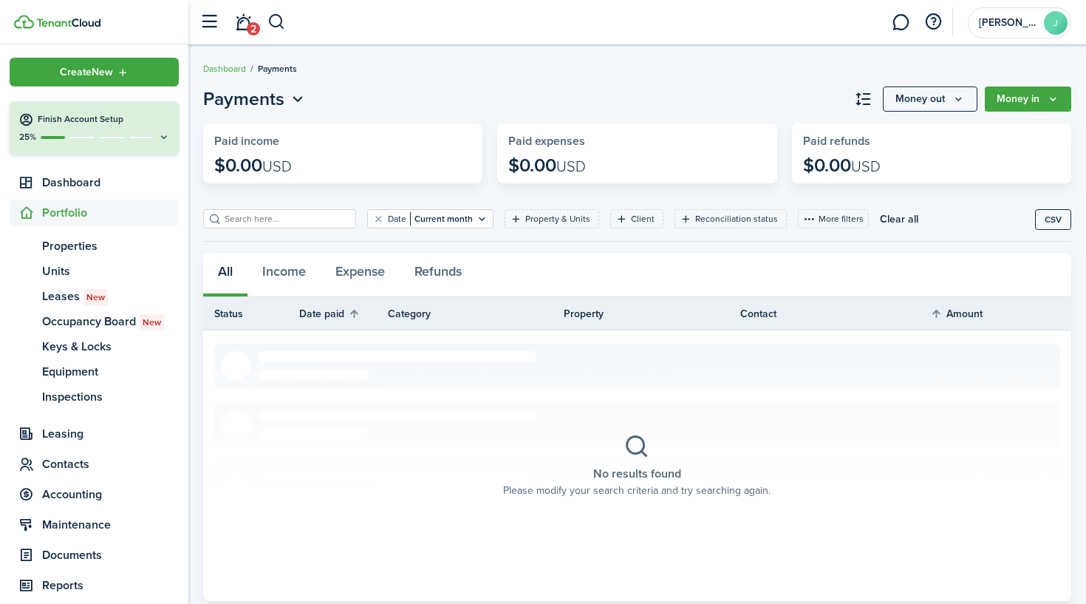
click at [94, 134] on div "25%" at bounding box center [93, 137] width 151 height 13
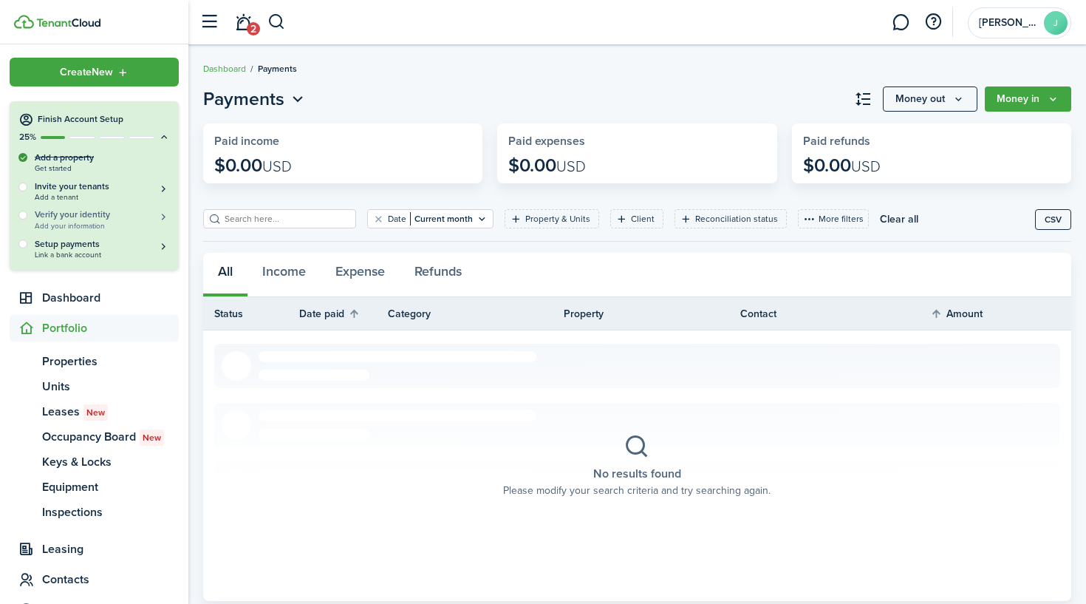
click at [78, 222] on span "Add your information" at bounding box center [102, 226] width 135 height 8
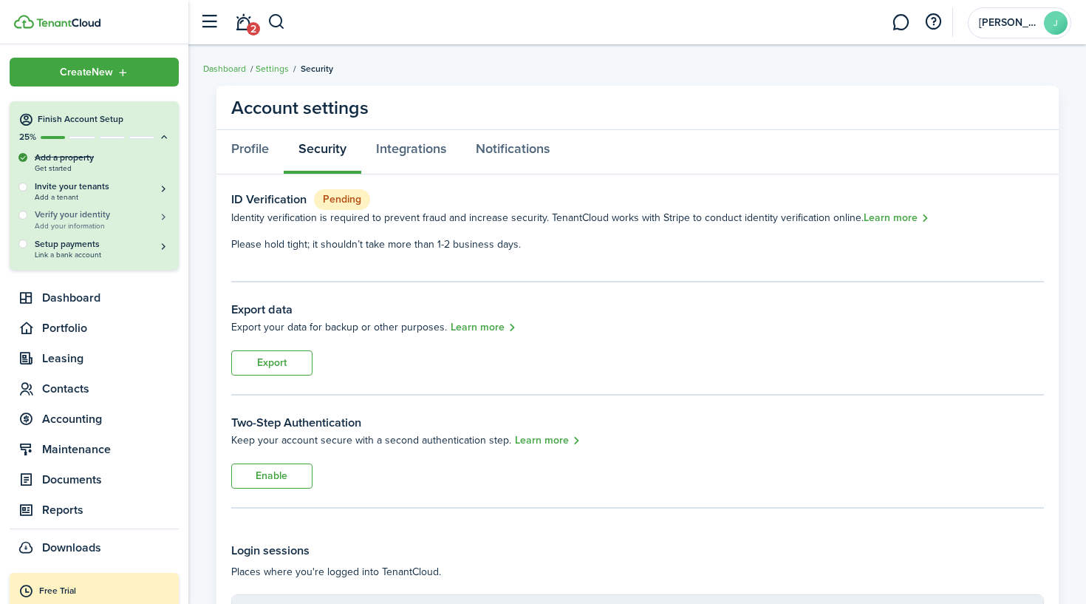
click at [81, 217] on h5 "Verify your identity" at bounding box center [102, 214] width 135 height 13
click at [61, 239] on h5 "Setup payments" at bounding box center [102, 243] width 135 height 13
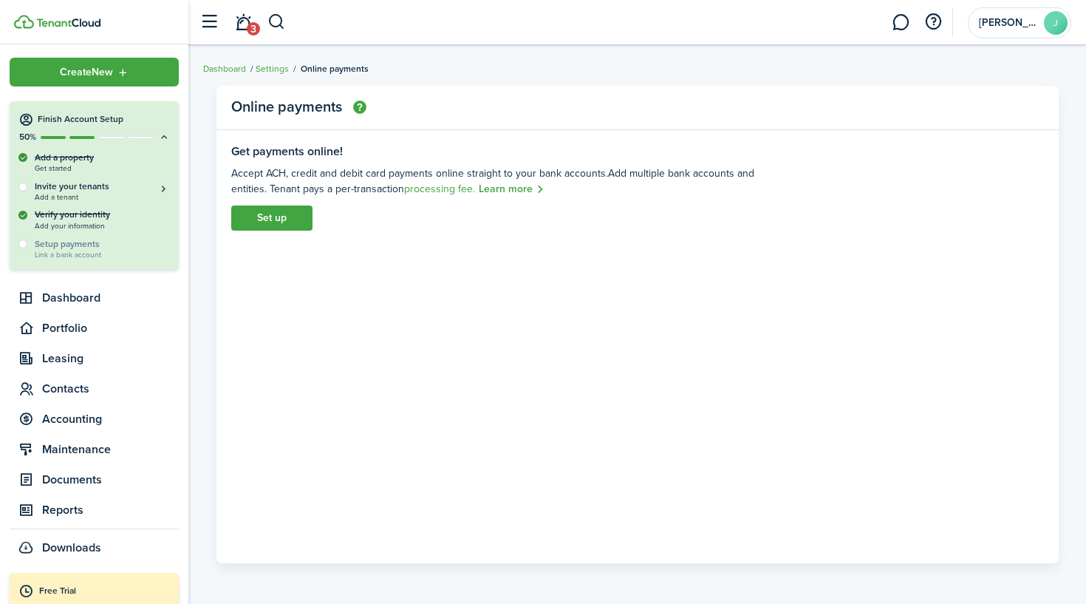
click at [287, 222] on link "Set up" at bounding box center [271, 217] width 81 height 25
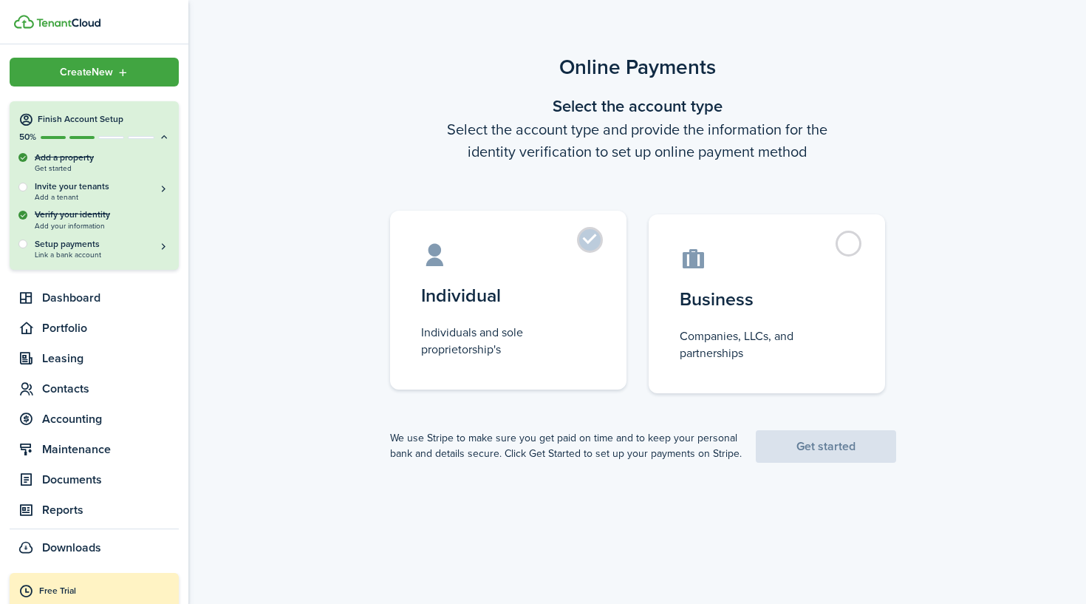
click at [519, 307] on control-radio-card-title "Individual" at bounding box center [508, 295] width 174 height 27
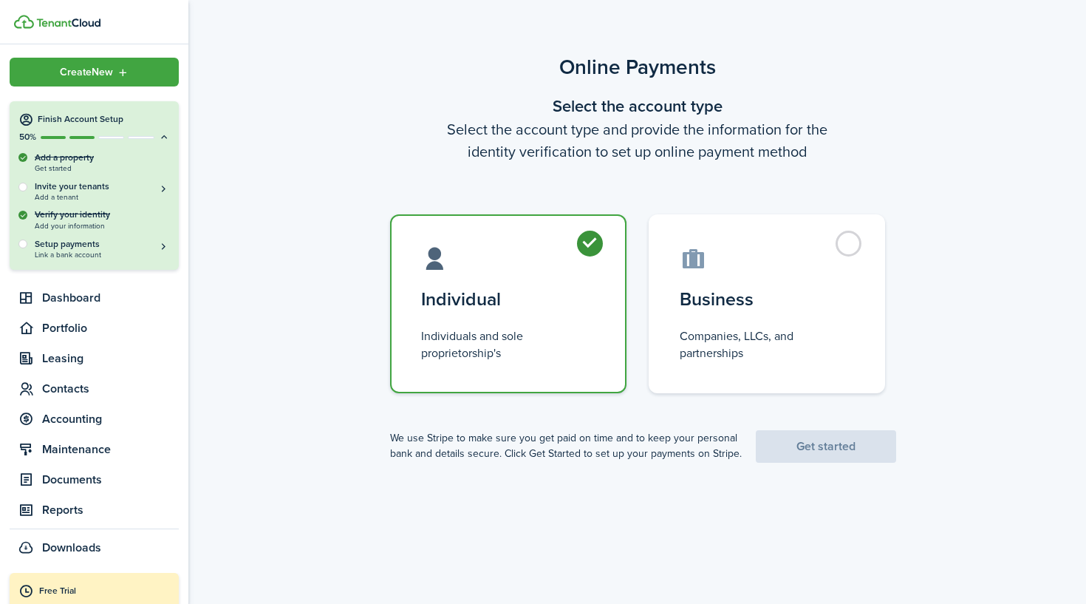
radio input "true"
click at [805, 443] on link "Get started" at bounding box center [826, 446] width 140 height 33
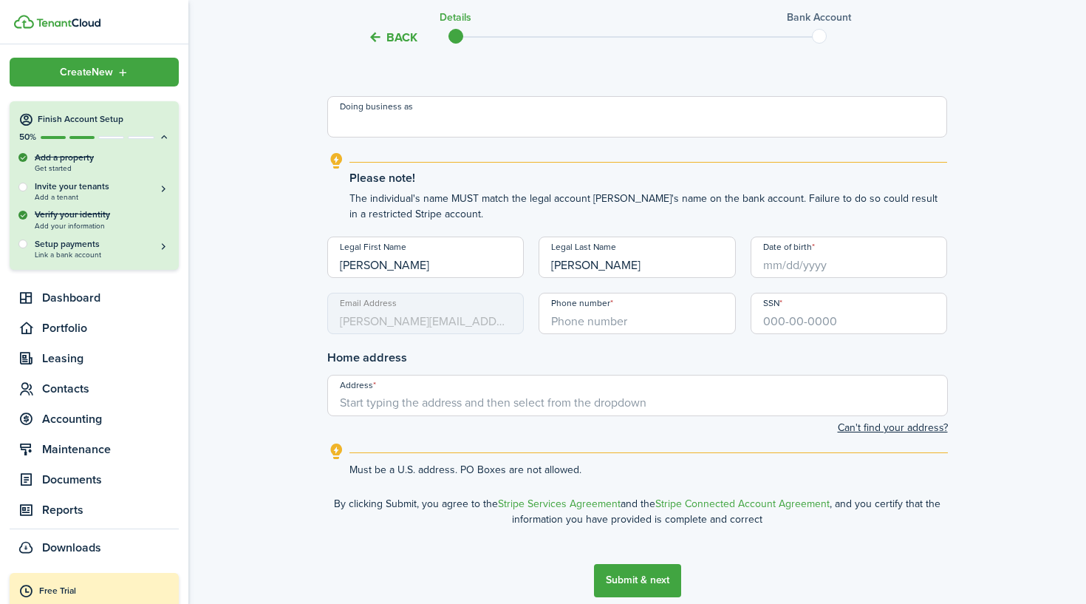
scroll to position [180, 0]
type input "+1"
click at [810, 266] on input "Date of birth" at bounding box center [849, 256] width 197 height 41
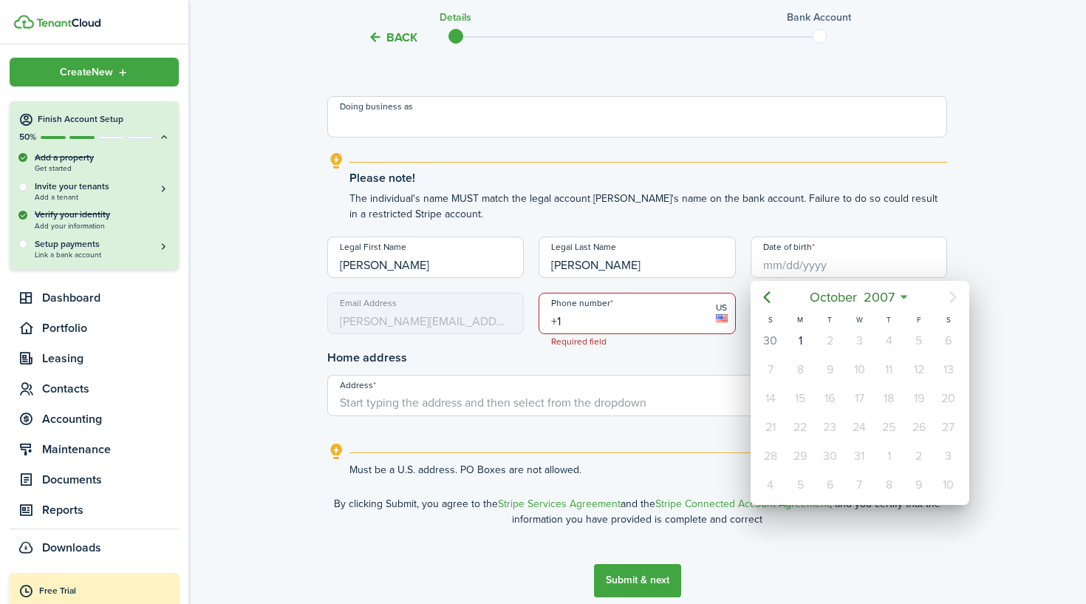
click at [770, 266] on div at bounding box center [543, 302] width 1322 height 840
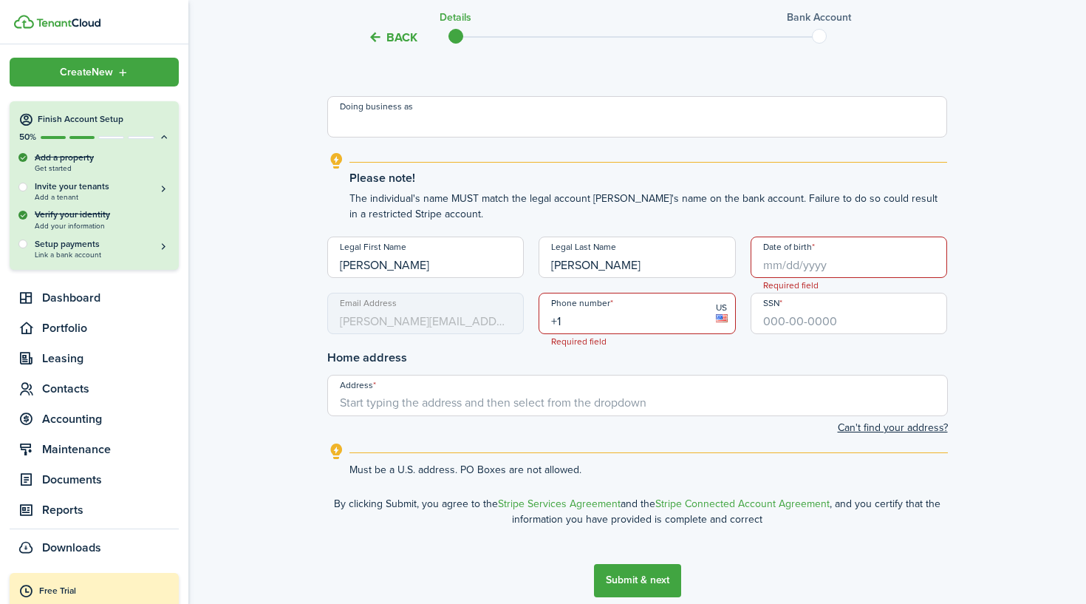
click at [782, 269] on input "Date of birth" at bounding box center [849, 256] width 197 height 41
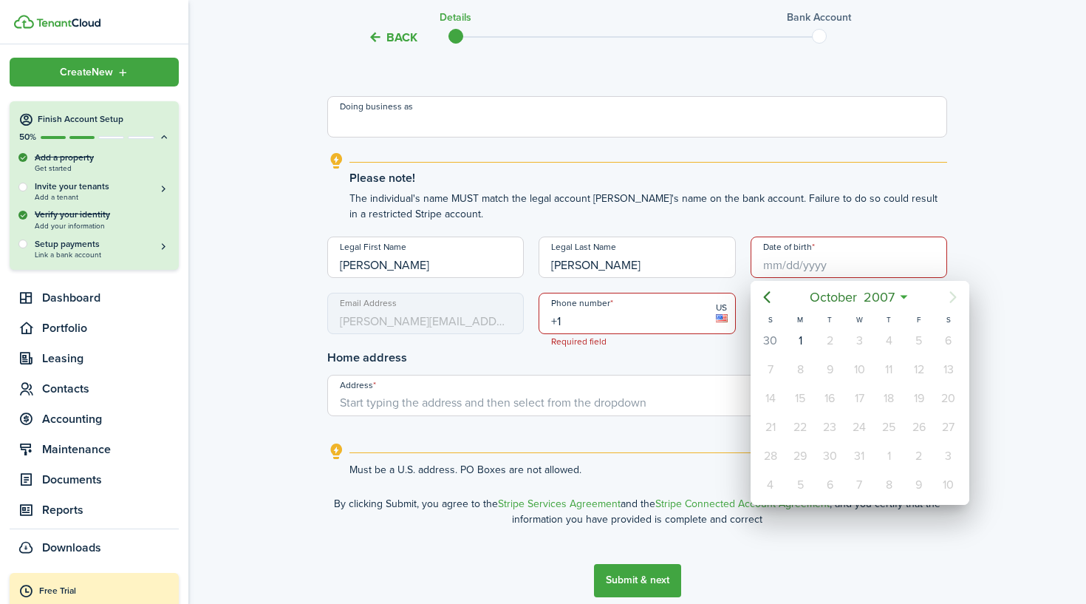
click at [777, 260] on div at bounding box center [543, 302] width 1322 height 840
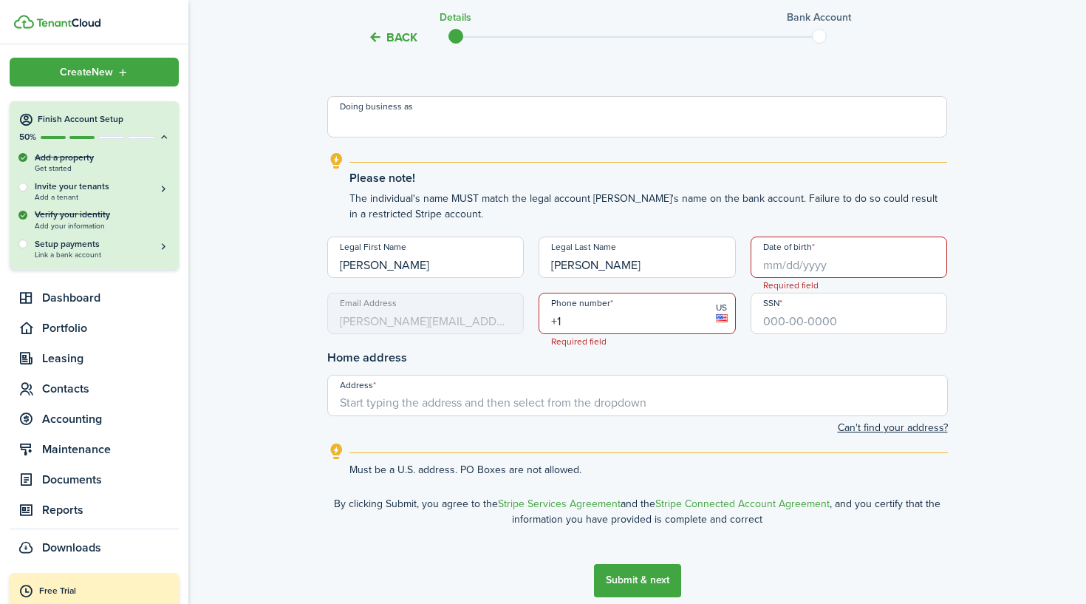
click at [799, 269] on input "Date of birth" at bounding box center [849, 256] width 197 height 41
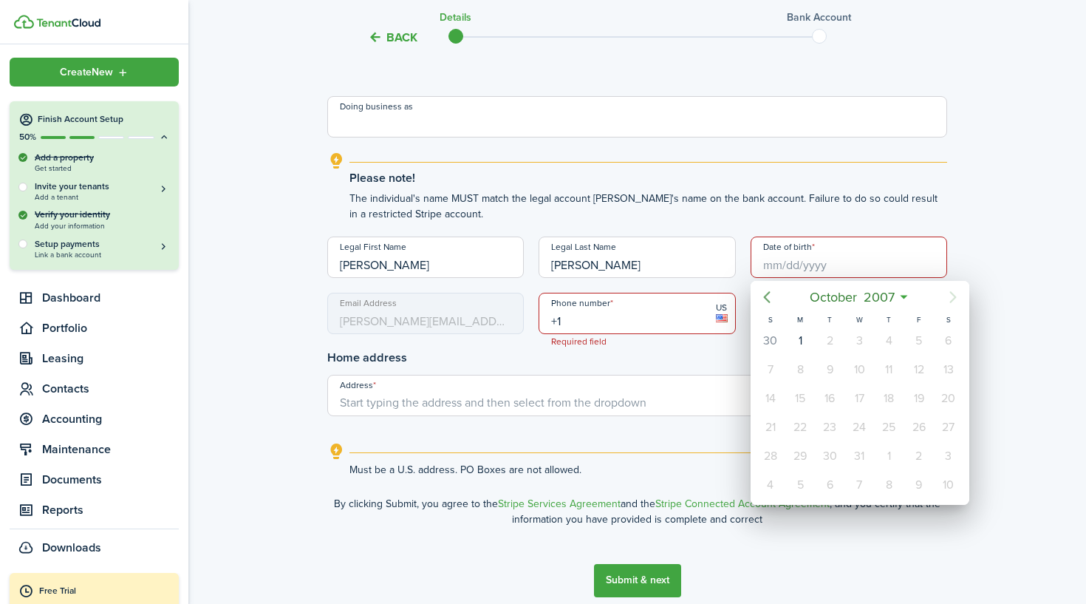
click at [770, 296] on icon "Previous page" at bounding box center [767, 297] width 18 height 18
click at [851, 298] on span "2007" at bounding box center [867, 297] width 38 height 27
click at [774, 293] on icon "Previous page" at bounding box center [767, 297] width 18 height 18
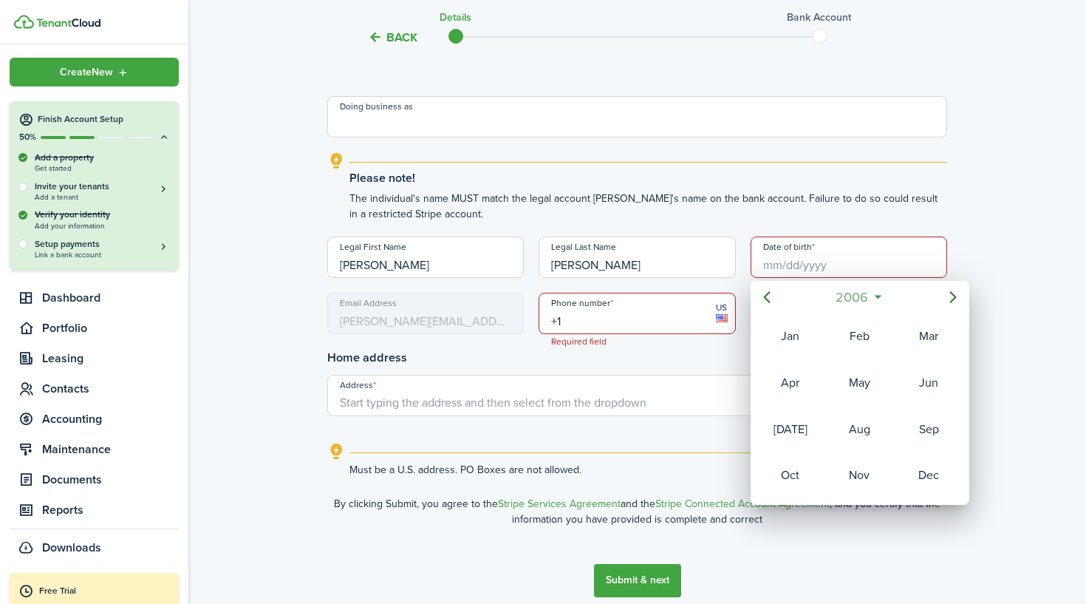
click at [878, 295] on icon at bounding box center [878, 297] width 16 height 15
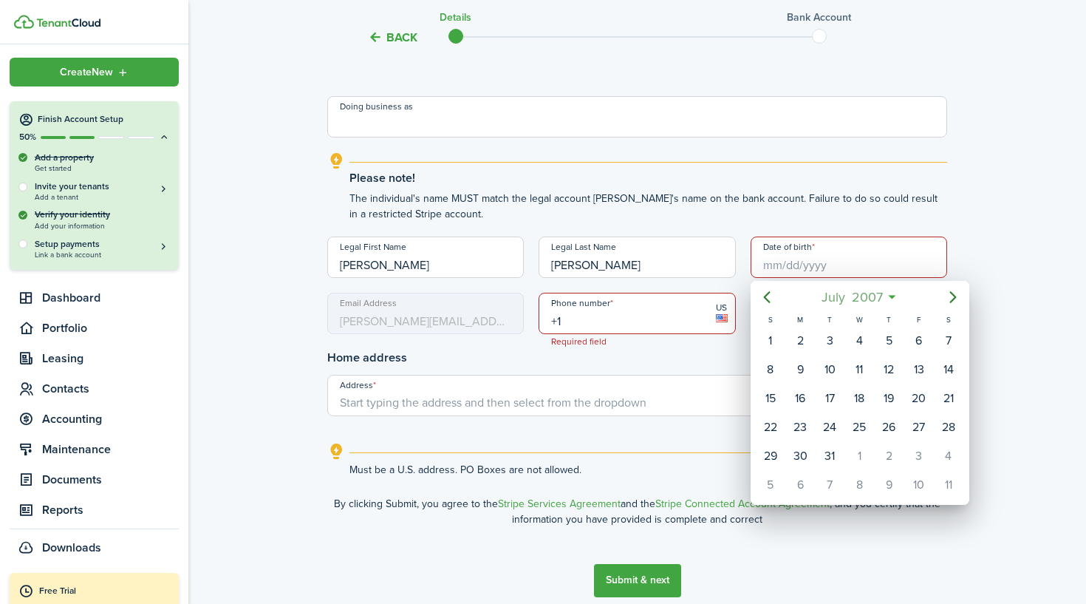
click at [876, 296] on span "2007" at bounding box center [867, 297] width 38 height 27
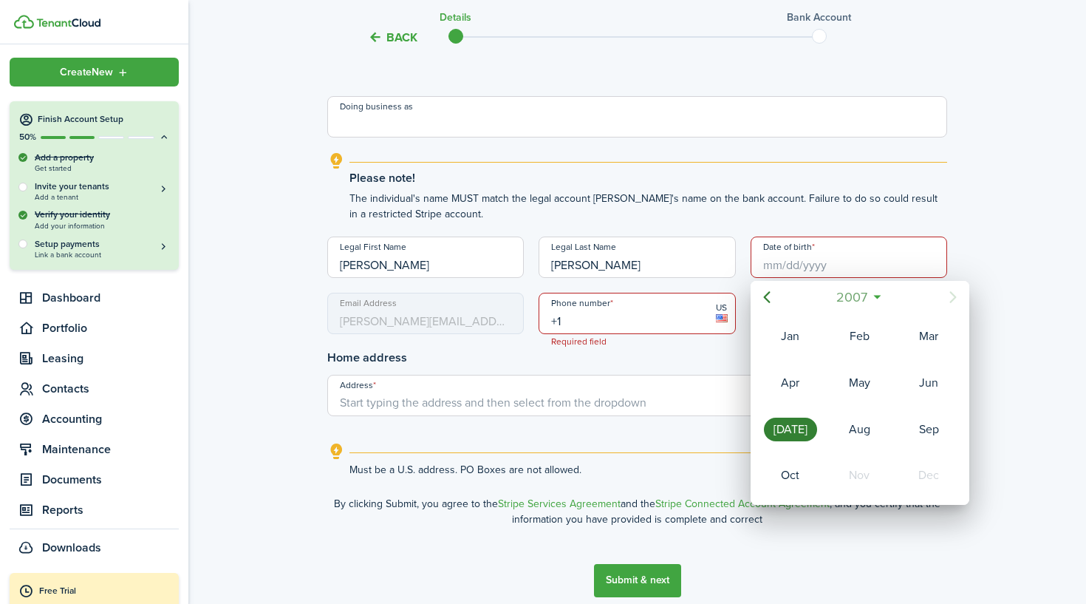
click at [865, 296] on span "2007" at bounding box center [852, 297] width 38 height 27
click at [770, 298] on icon "Previous page" at bounding box center [767, 297] width 18 height 18
click at [771, 295] on icon "Previous page" at bounding box center [767, 297] width 18 height 18
click at [801, 382] on div "1985" at bounding box center [790, 383] width 53 height 24
click at [866, 474] on div "Nov" at bounding box center [859, 475] width 53 height 24
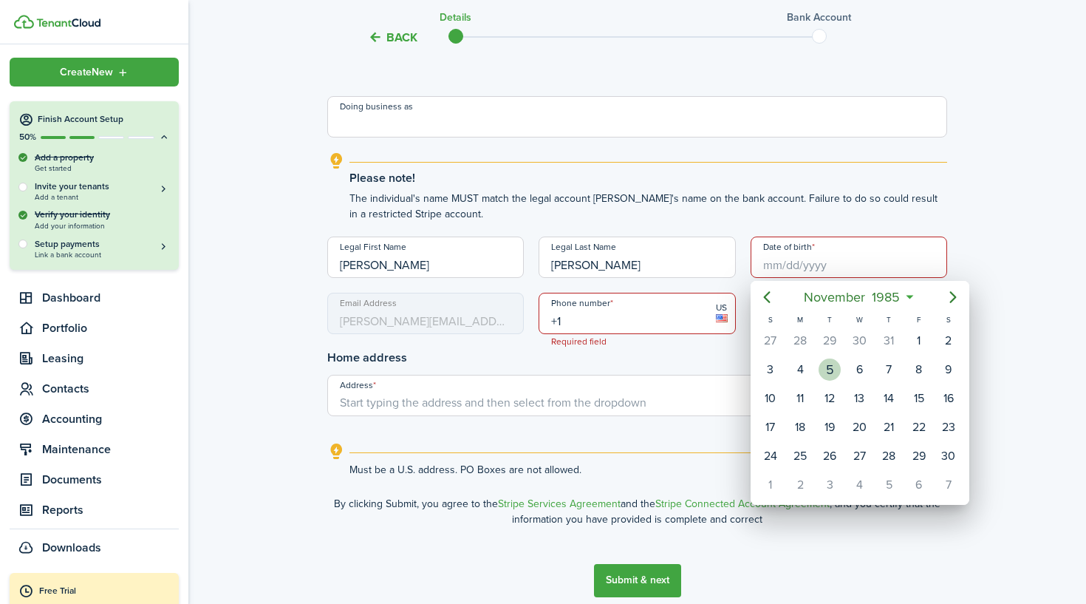
click at [832, 367] on div "5" at bounding box center [830, 369] width 22 height 22
type input "[DATE]"
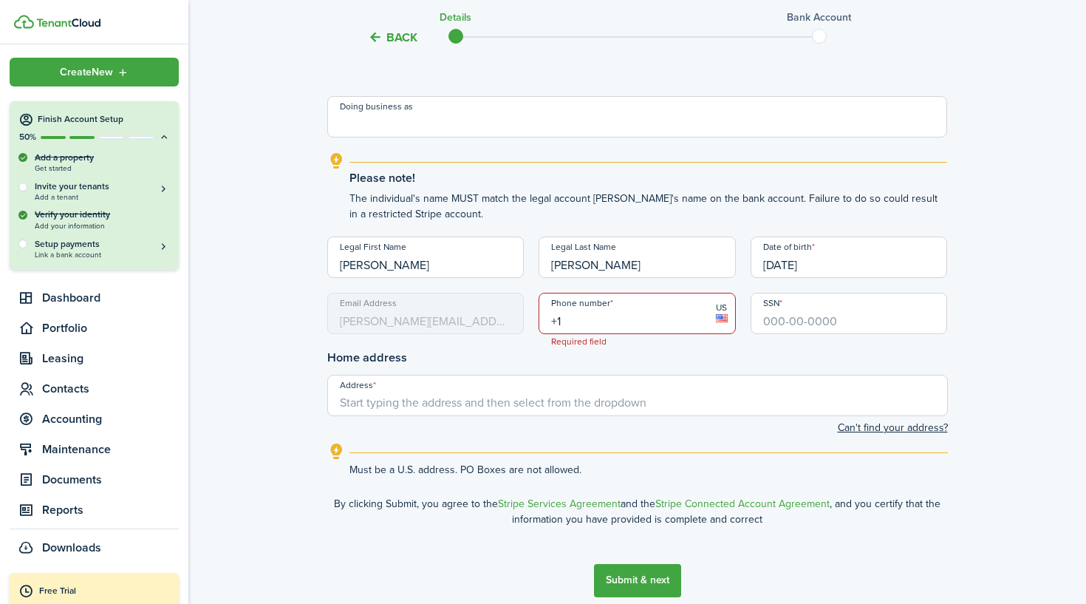
click at [627, 314] on input "+1" at bounding box center [637, 313] width 197 height 41
type input "[PHONE_NUMBER]"
click at [781, 313] on input "SSN" at bounding box center [849, 313] width 197 height 41
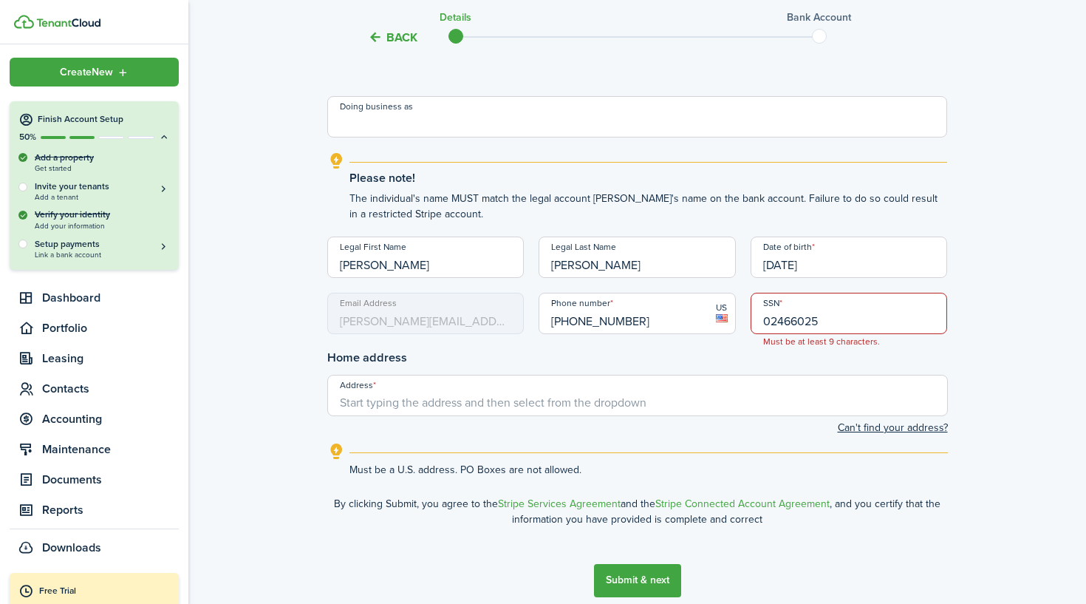
type input "024-66-0258"
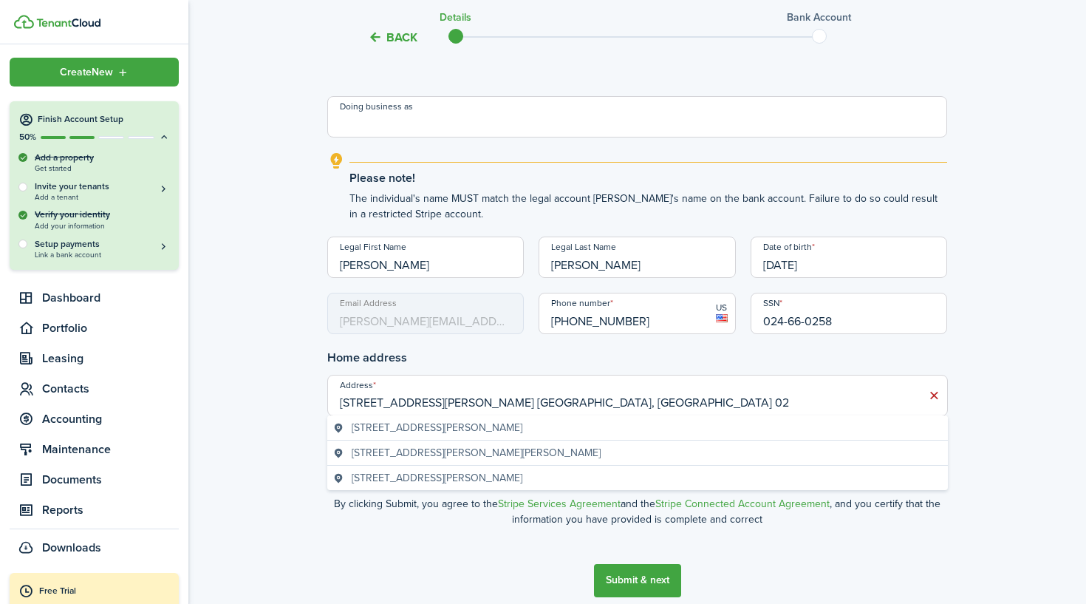
click at [519, 424] on span "[STREET_ADDRESS][PERSON_NAME]" at bounding box center [437, 428] width 171 height 16
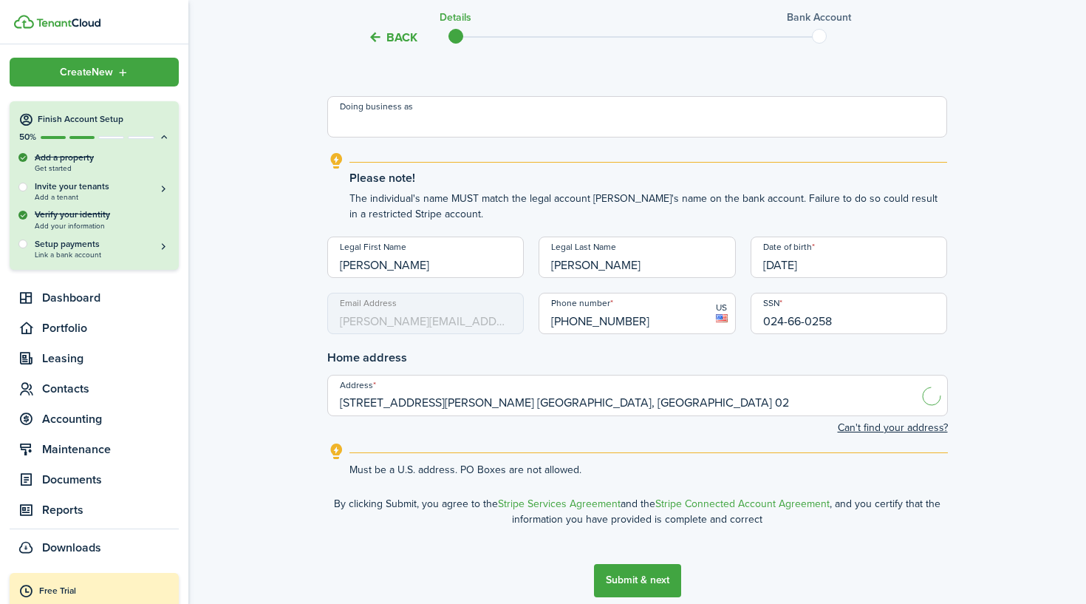
type input "[STREET_ADDRESS][PERSON_NAME]"
click at [646, 581] on button "Submit & next" at bounding box center [637, 580] width 87 height 33
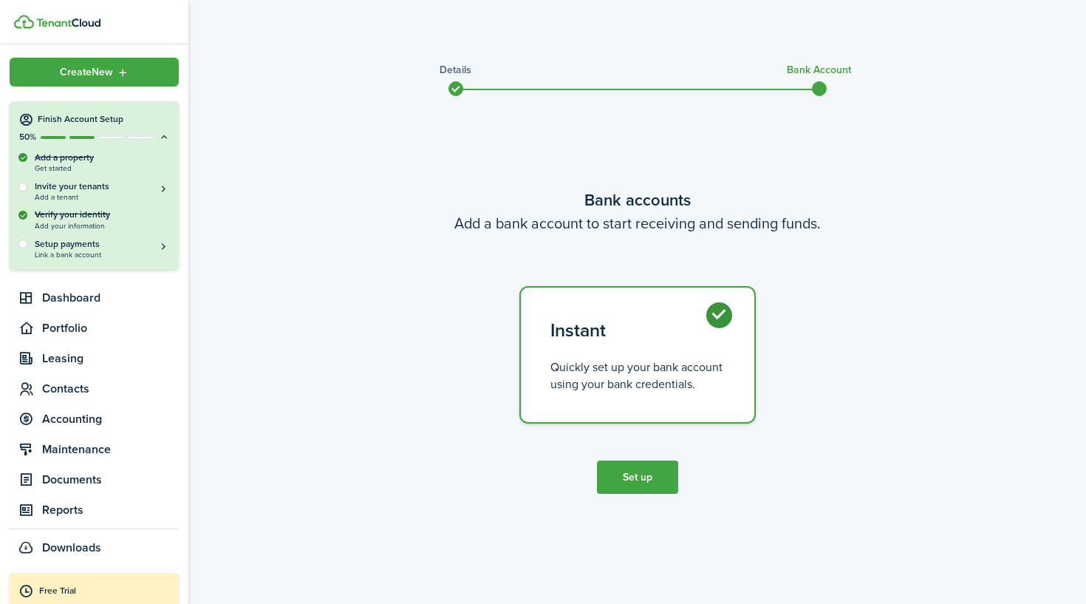
click at [628, 481] on button "Set up" at bounding box center [637, 476] width 81 height 33
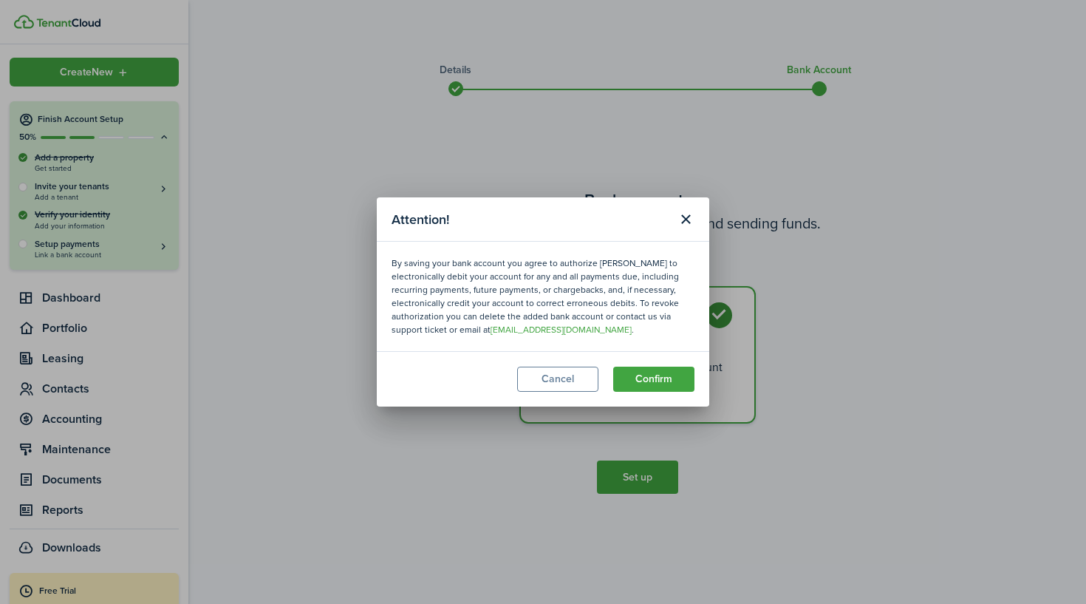
click at [658, 377] on button "Confirm" at bounding box center [653, 378] width 81 height 25
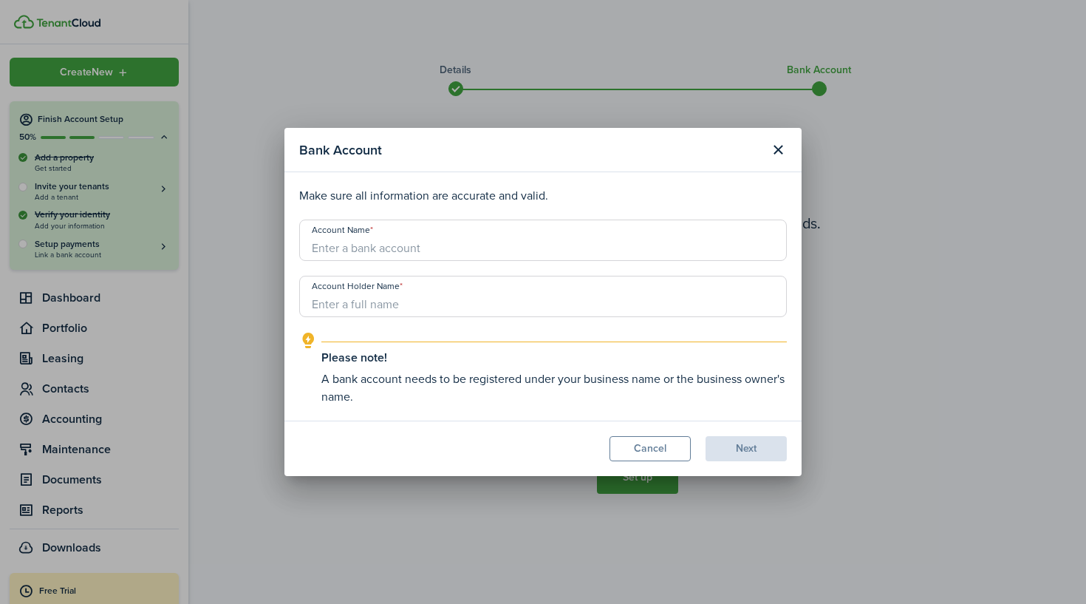
click at [433, 254] on input "Account Name" at bounding box center [543, 239] width 488 height 41
type input "Bank of America"
click at [414, 308] on input "Account Holder Name" at bounding box center [543, 296] width 488 height 41
type input "[PERSON_NAME]"
click at [739, 440] on button "Next" at bounding box center [746, 448] width 81 height 25
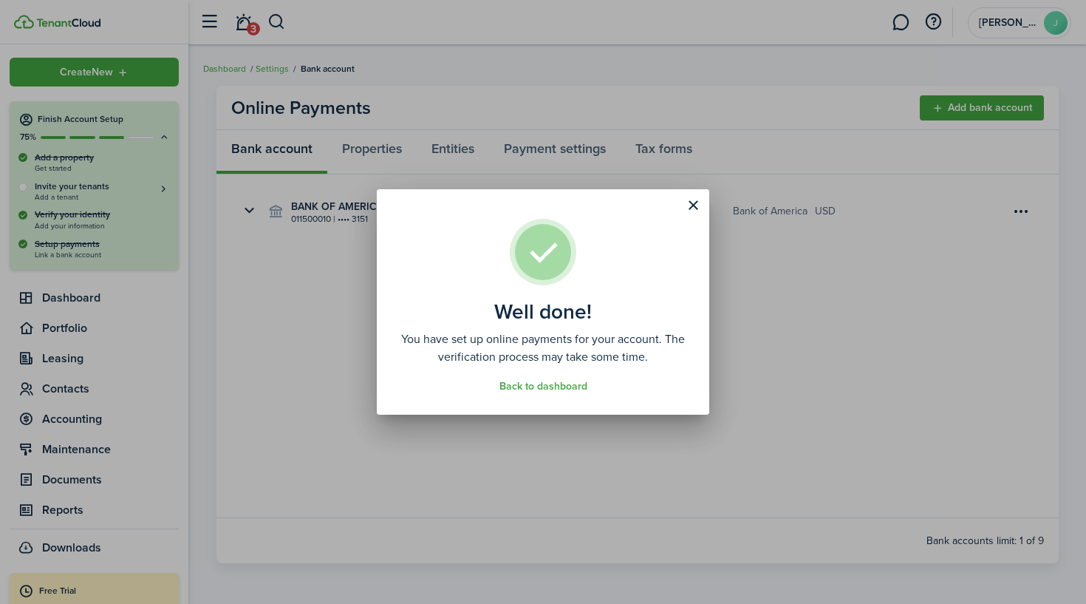
click at [545, 386] on link "Back to dashboard" at bounding box center [543, 386] width 88 height 12
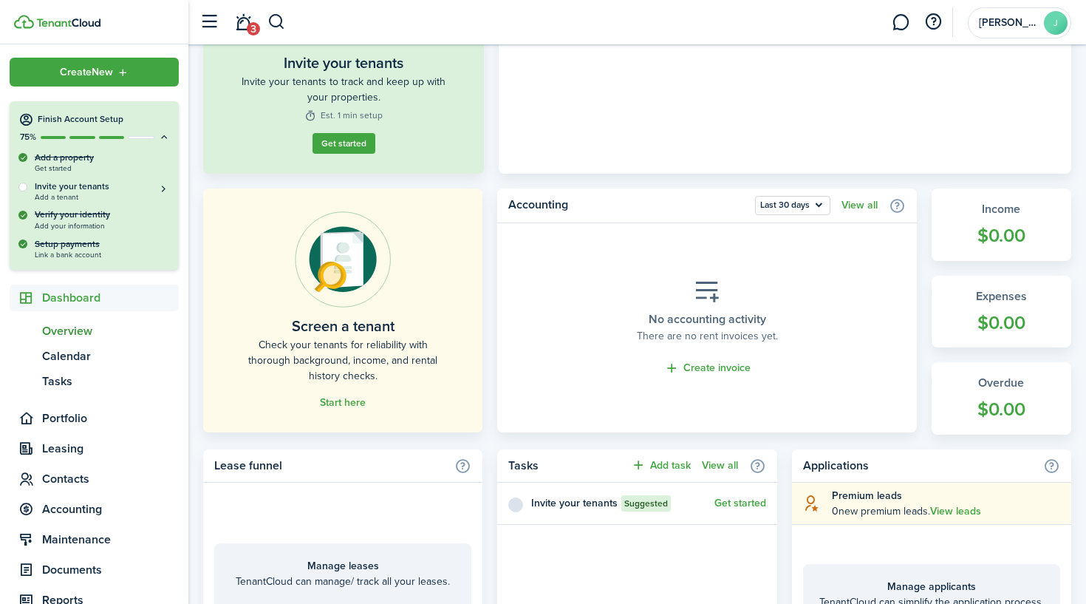
scroll to position [287, 0]
